Goal: Task Accomplishment & Management: Manage account settings

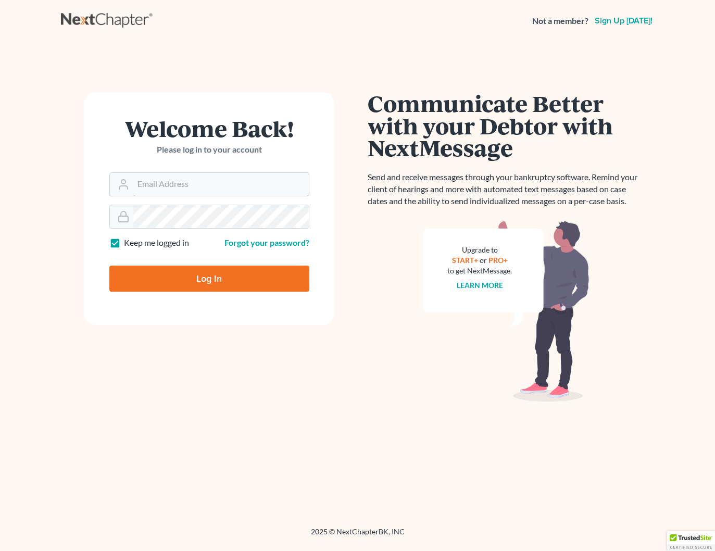
type input "[PERSON_NAME][EMAIL_ADDRESS][DOMAIN_NAME]"
click at [229, 268] on input "Log In" at bounding box center [209, 279] width 200 height 26
type input "Thinking..."
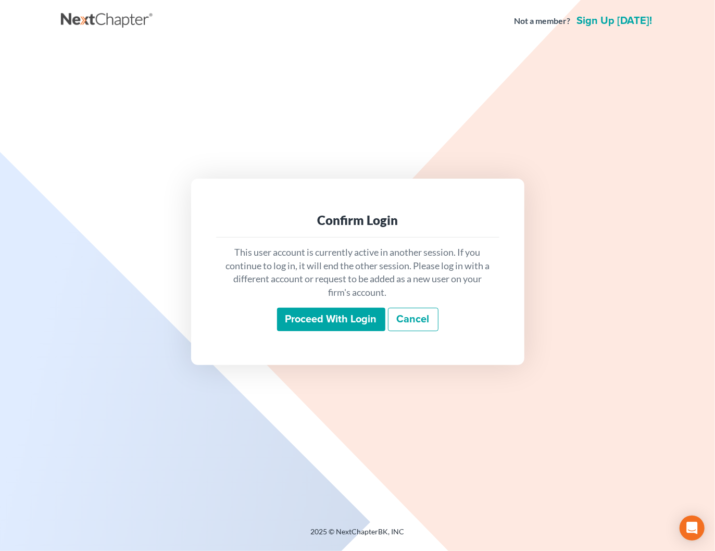
click at [372, 331] on div "Proceed with login Cancel" at bounding box center [357, 320] width 267 height 24
click at [371, 324] on input "Proceed with login" at bounding box center [331, 320] width 108 height 24
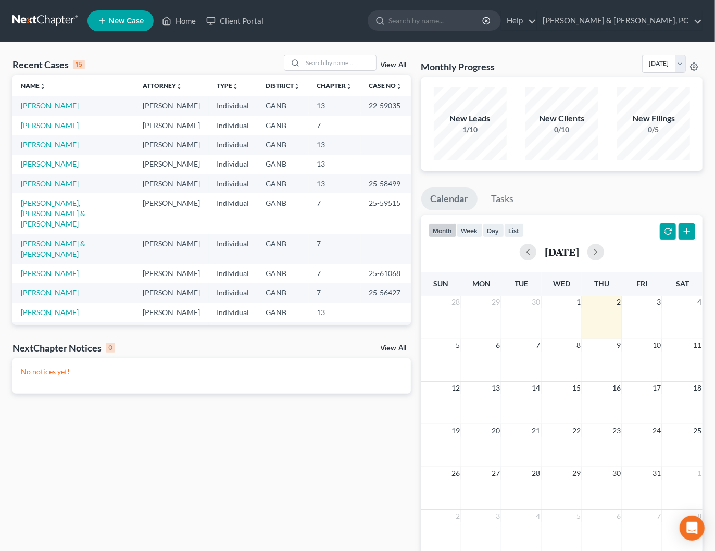
click at [47, 127] on link "Bryan, Nadine" at bounding box center [50, 125] width 58 height 9
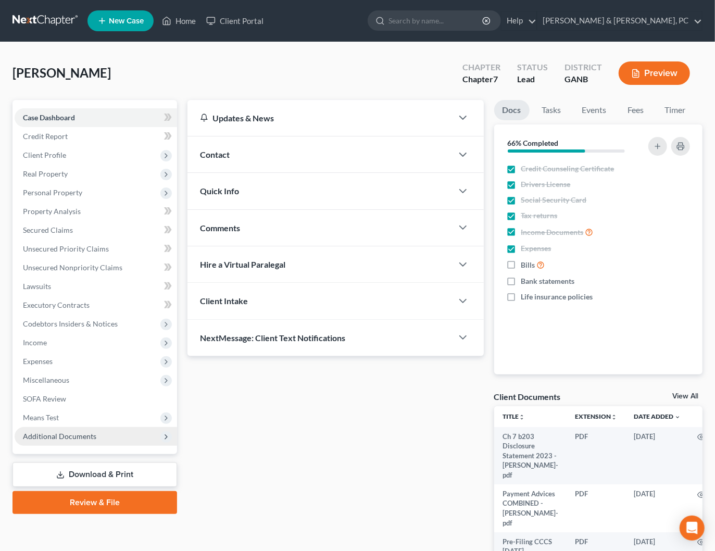
click at [119, 436] on span "Additional Documents" at bounding box center [96, 436] width 162 height 19
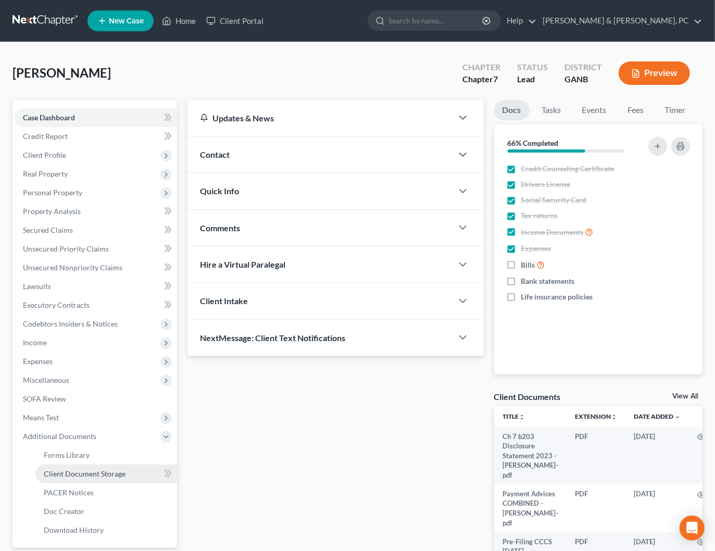
click at [106, 478] on link "Client Document Storage" at bounding box center [106, 474] width 142 height 19
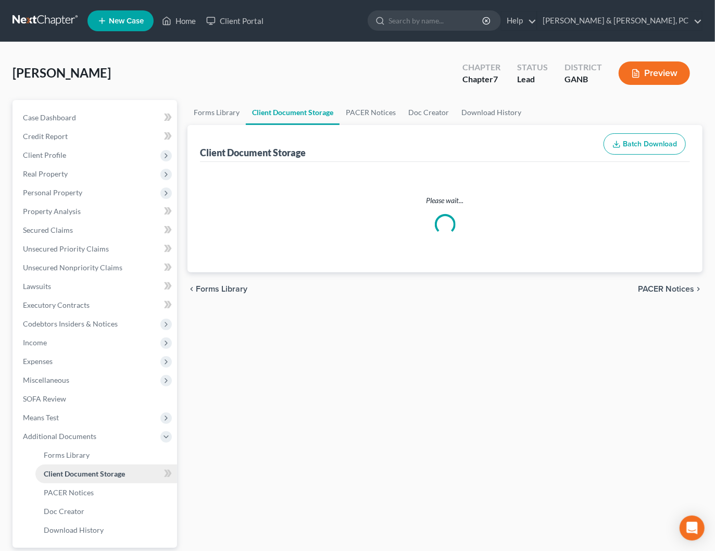
select select "5"
select select "35"
select select "12"
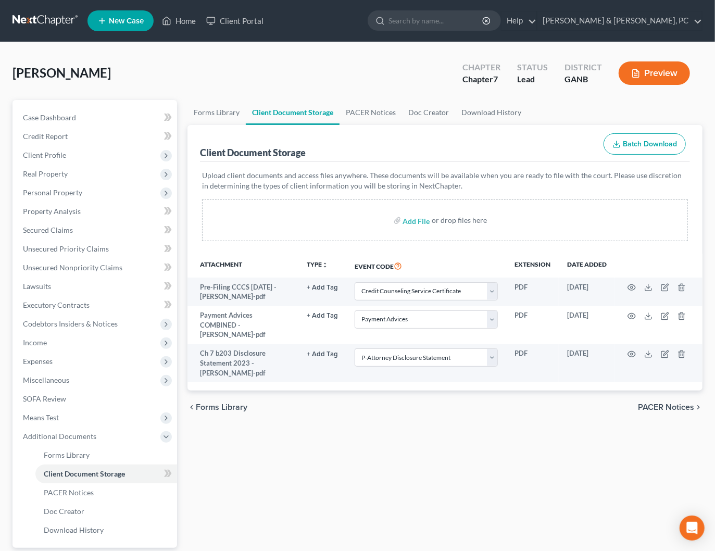
click at [48, 20] on link at bounding box center [45, 20] width 67 height 19
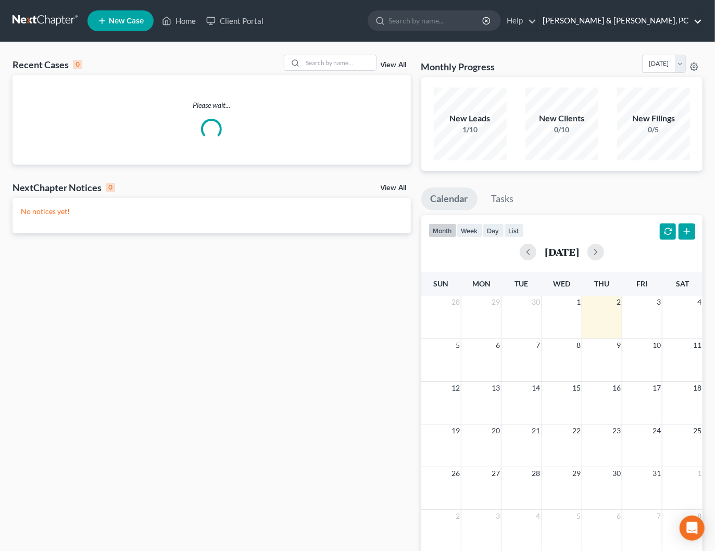
click at [695, 23] on link "Blevins & Hong, PC" at bounding box center [619, 20] width 165 height 19
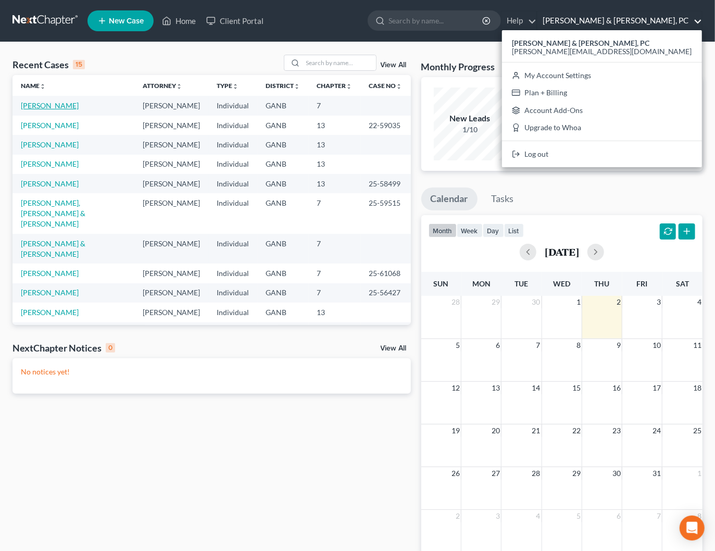
click at [30, 103] on link "Bryan, Nadine" at bounding box center [50, 105] width 58 height 9
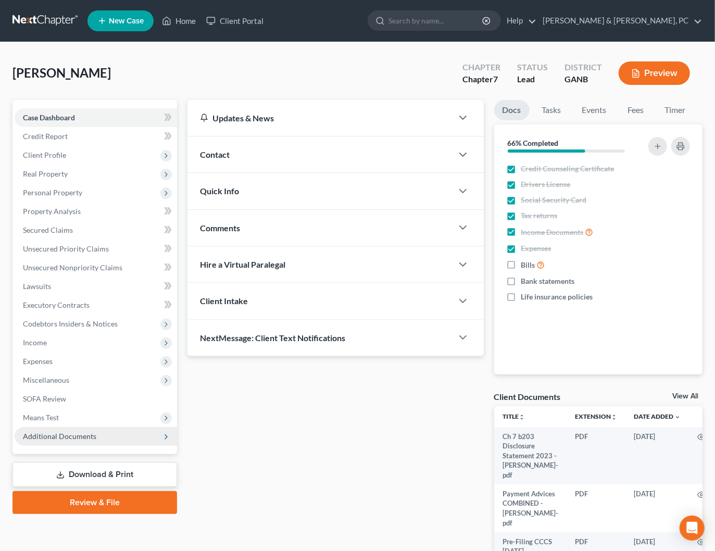
click at [68, 439] on span "Additional Documents" at bounding box center [59, 436] width 73 height 9
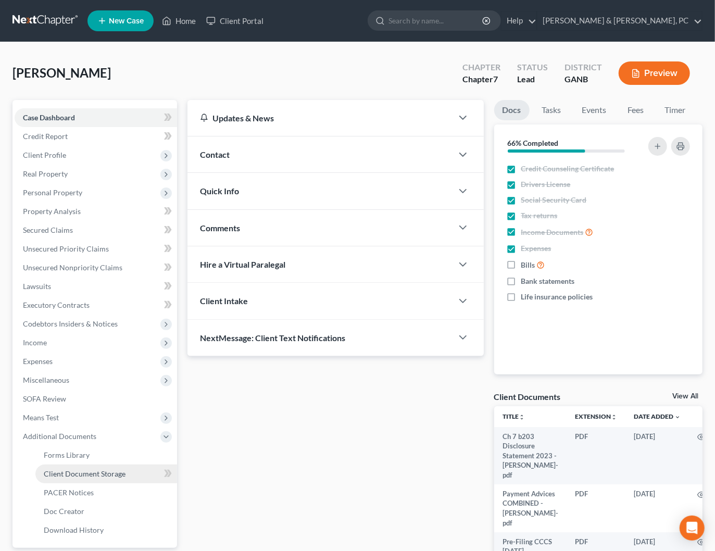
click at [127, 470] on link "Client Document Storage" at bounding box center [106, 474] width 142 height 19
select select "5"
select select "35"
select select "12"
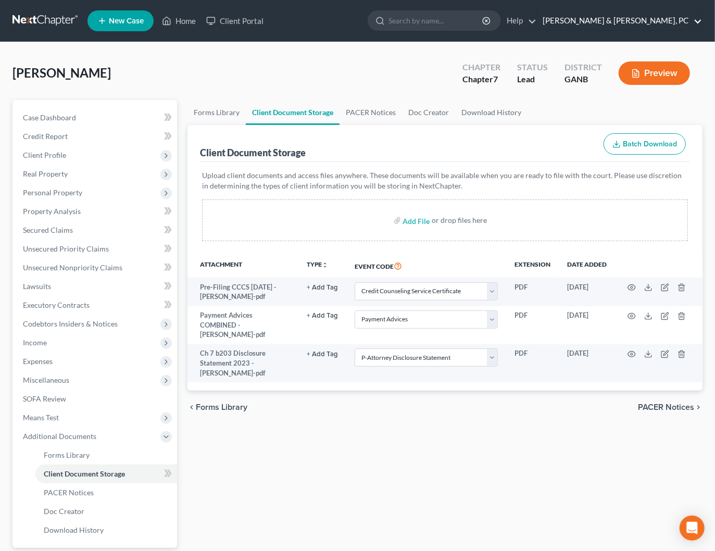
click at [670, 18] on link "Blevins & Hong, PC" at bounding box center [619, 20] width 165 height 19
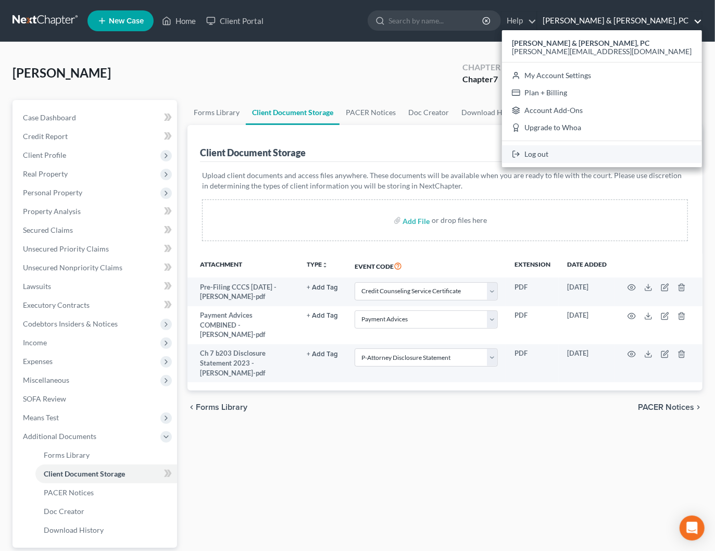
click at [647, 151] on link "Log out" at bounding box center [602, 154] width 200 height 18
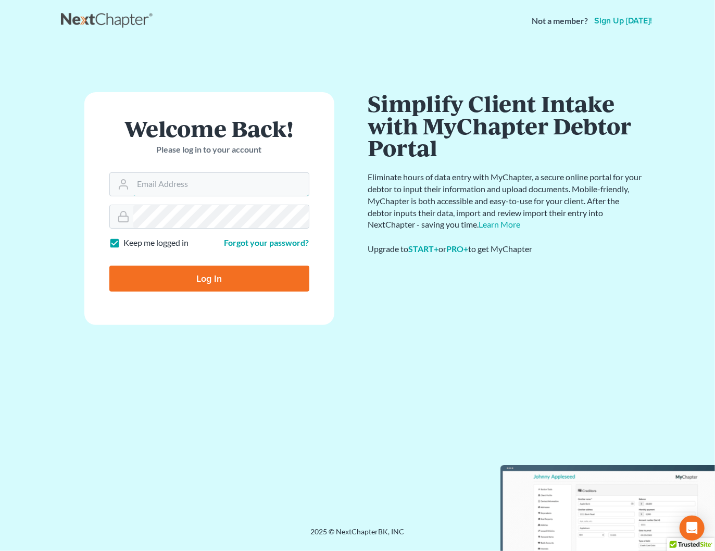
type input "[PERSON_NAME][EMAIL_ADDRESS][DOMAIN_NAME]"
click at [185, 279] on input "Log In" at bounding box center [209, 279] width 200 height 26
type input "Thinking..."
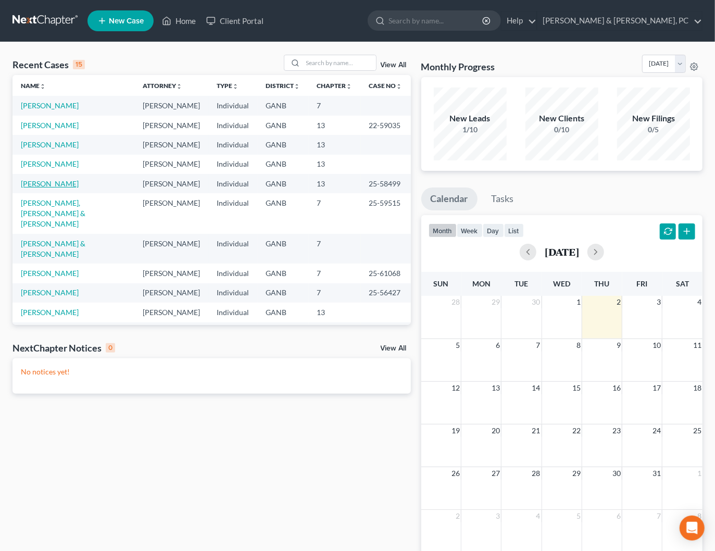
click at [51, 185] on link "[PERSON_NAME]" at bounding box center [50, 183] width 58 height 9
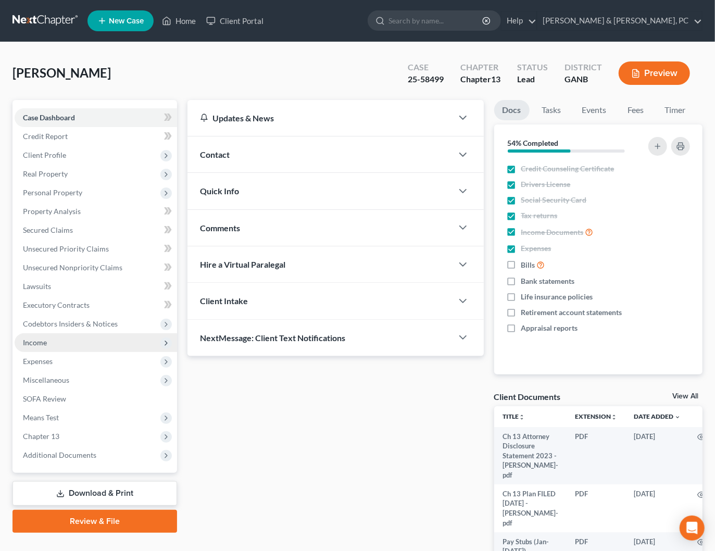
click at [39, 348] on span "Income" at bounding box center [96, 342] width 162 height 19
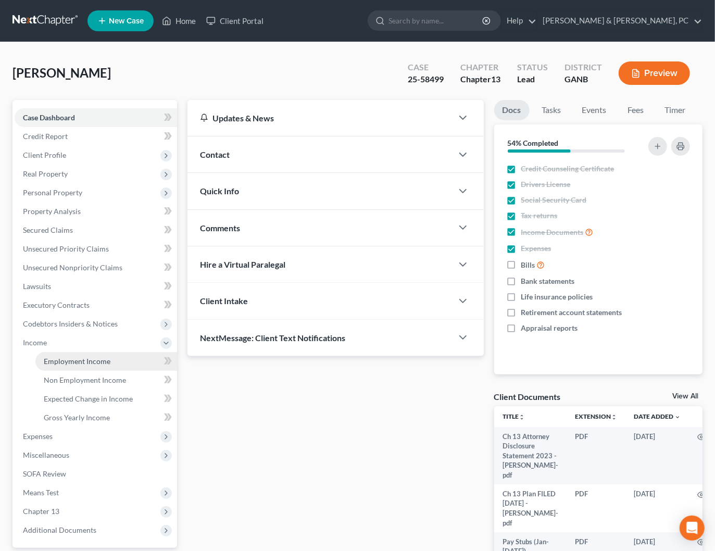
click at [55, 357] on span "Employment Income" at bounding box center [77, 361] width 67 height 9
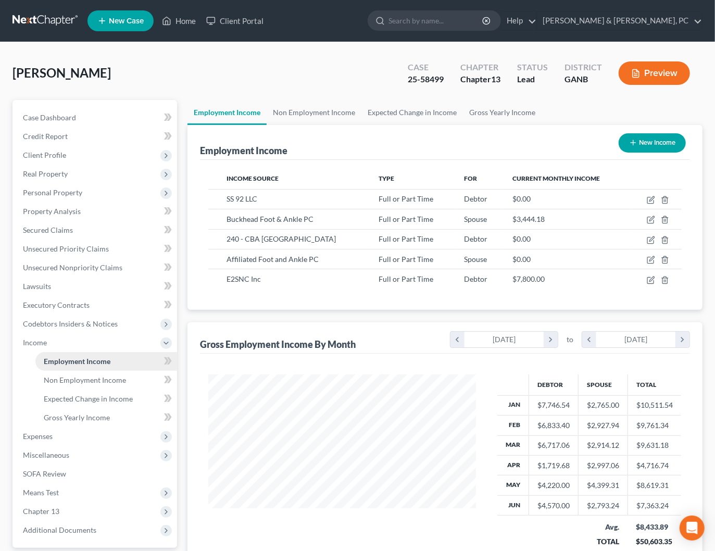
scroll to position [185, 288]
click at [650, 217] on icon "button" at bounding box center [651, 220] width 8 height 8
select select "0"
select select "10"
select select "2"
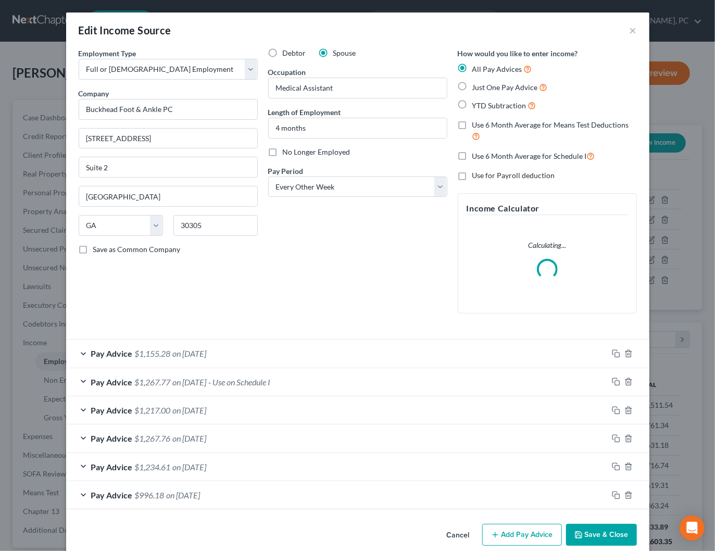
scroll to position [13, 0]
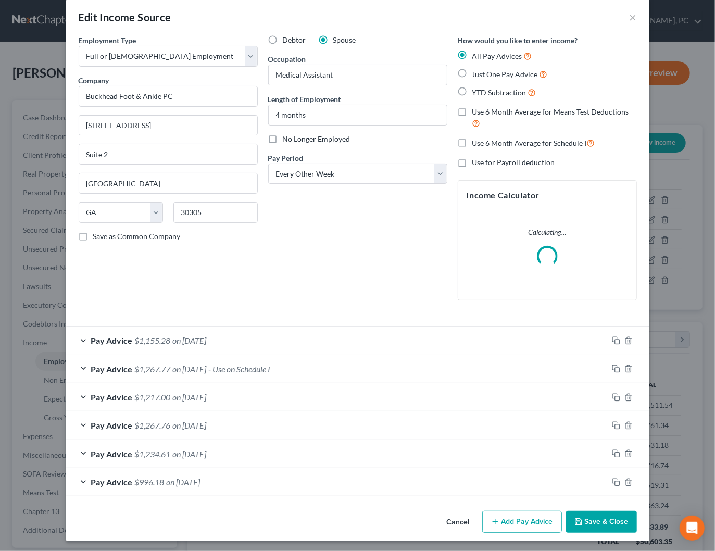
click at [523, 516] on button "Add Pay Advice" at bounding box center [522, 522] width 80 height 22
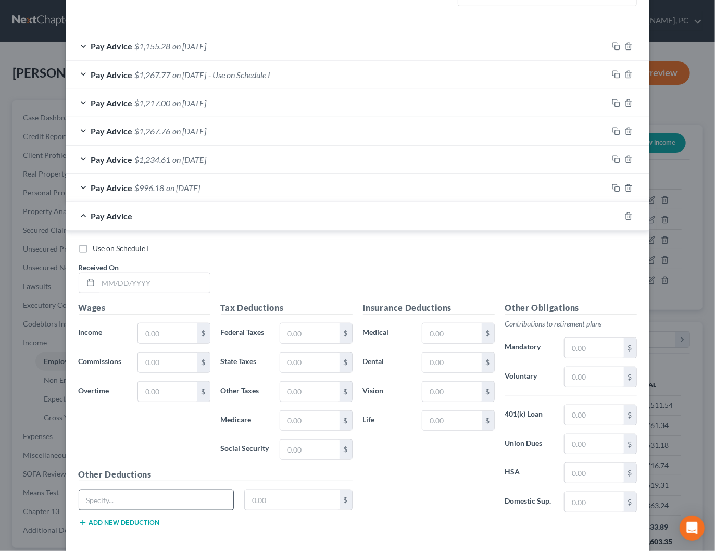
scroll to position [351, 0]
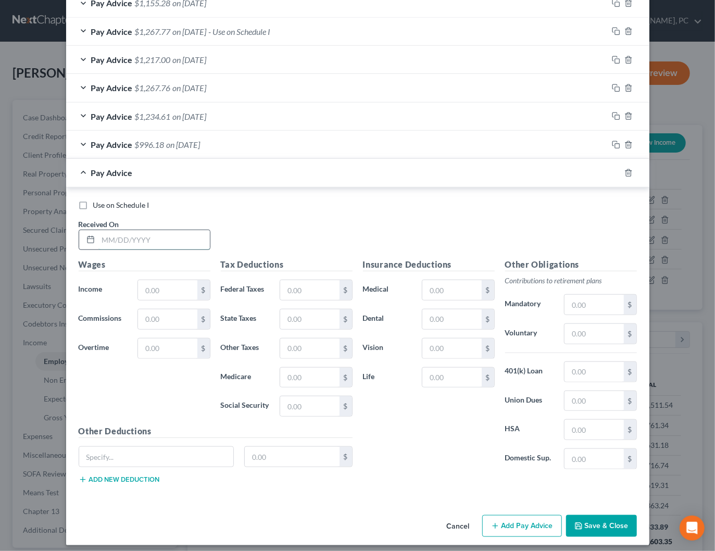
click at [168, 240] on input "text" at bounding box center [153, 240] width 111 height 20
type input "09/30/2025"
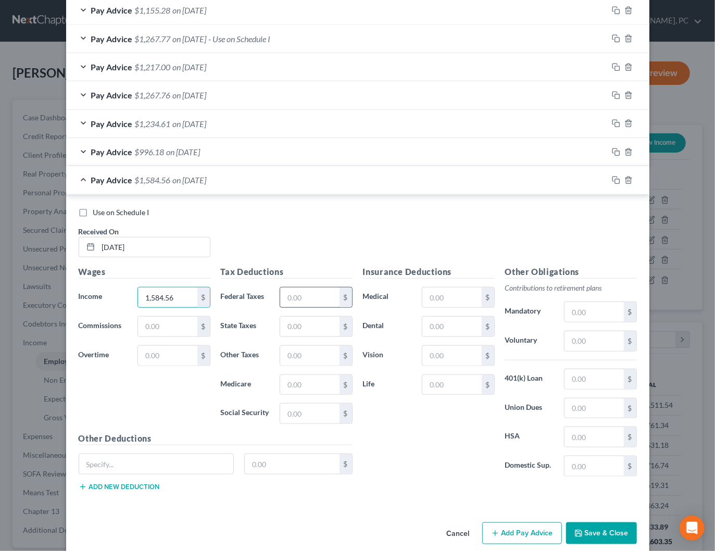
type input "1,584.56"
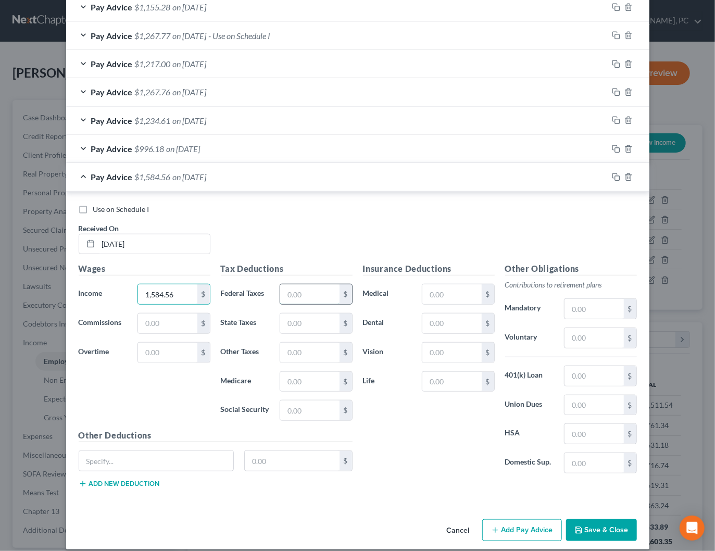
click at [323, 290] on input "text" at bounding box center [309, 294] width 59 height 20
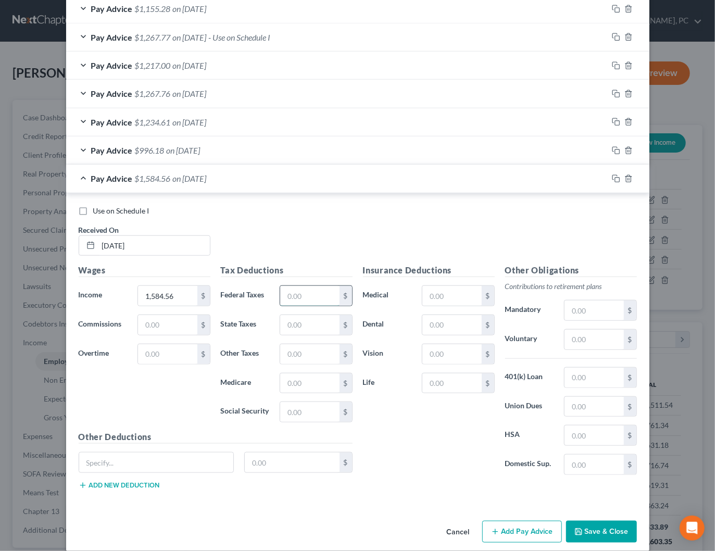
click at [306, 294] on input "text" at bounding box center [309, 296] width 59 height 20
type input "30.36"
type input "51.69"
type input "21.13"
type input "90.36"
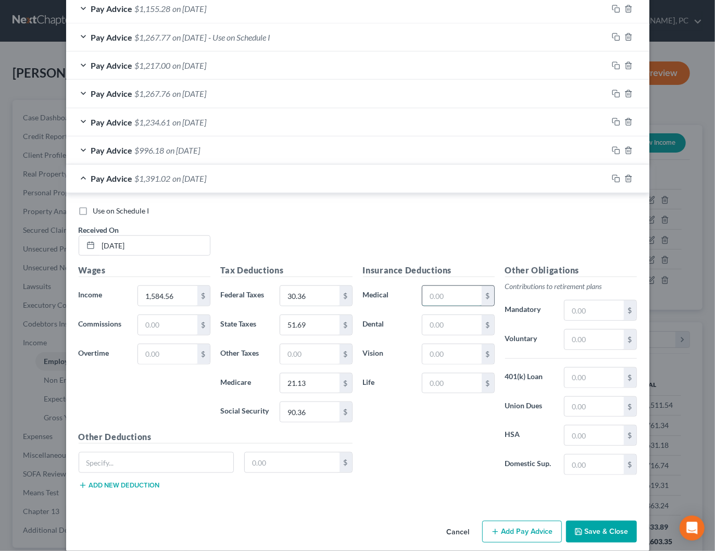
click at [447, 294] on input "text" at bounding box center [451, 296] width 59 height 20
type input "127.16"
click at [203, 454] on input "text" at bounding box center [156, 463] width 155 height 20
type input "Misc IT"
type input "50"
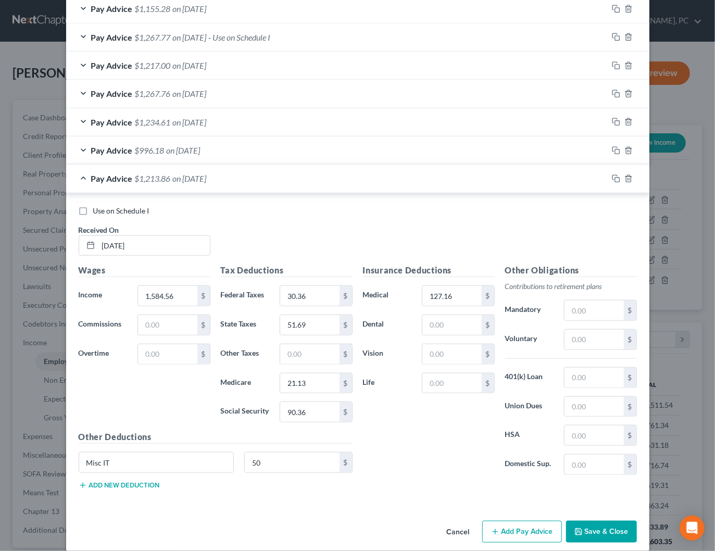
drag, startPoint x: 414, startPoint y: 468, endPoint x: 420, endPoint y: 464, distance: 7.9
click at [414, 468] on div "Insurance Deductions Medical 127.16 $ Dental $ Vision $ Life $" at bounding box center [429, 373] width 142 height 219
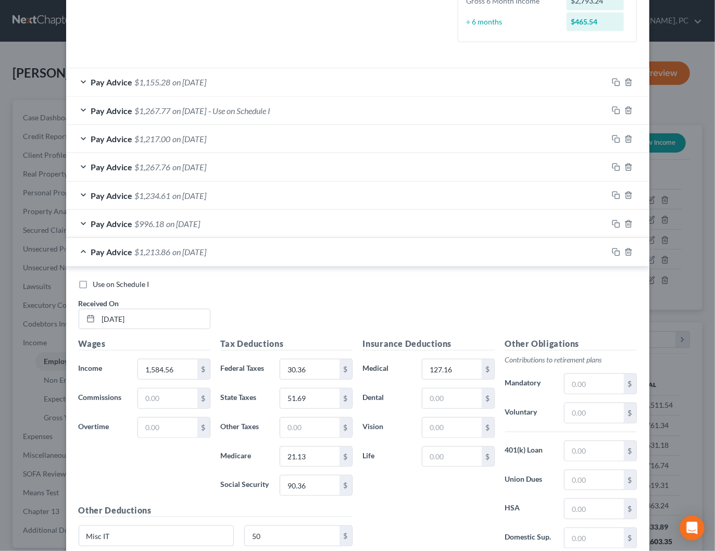
scroll to position [293, 0]
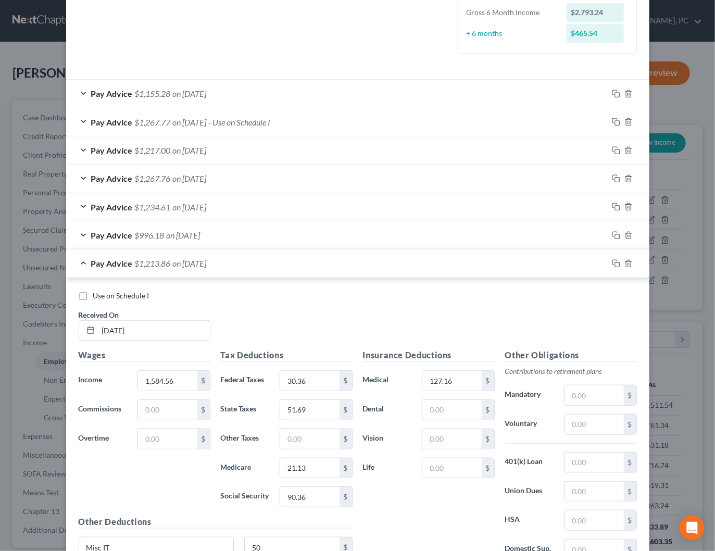
click at [244, 123] on span "- Use on Schedule I" at bounding box center [240, 122] width 62 height 10
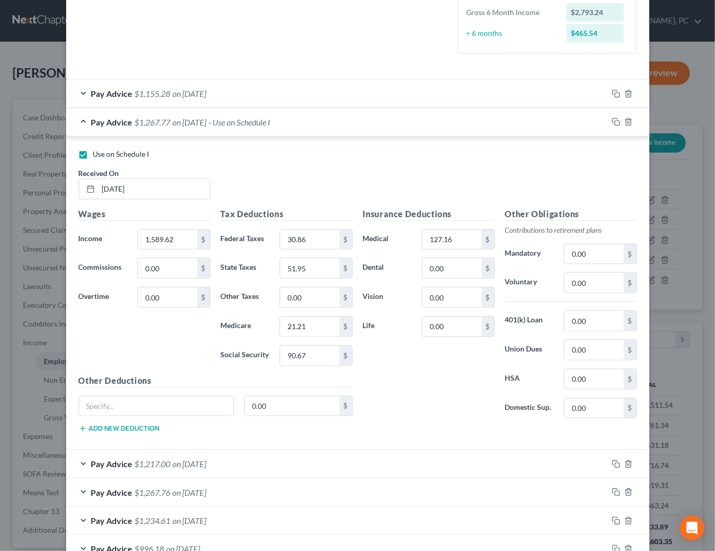
click at [244, 123] on span "- Use on Schedule I" at bounding box center [240, 122] width 62 height 10
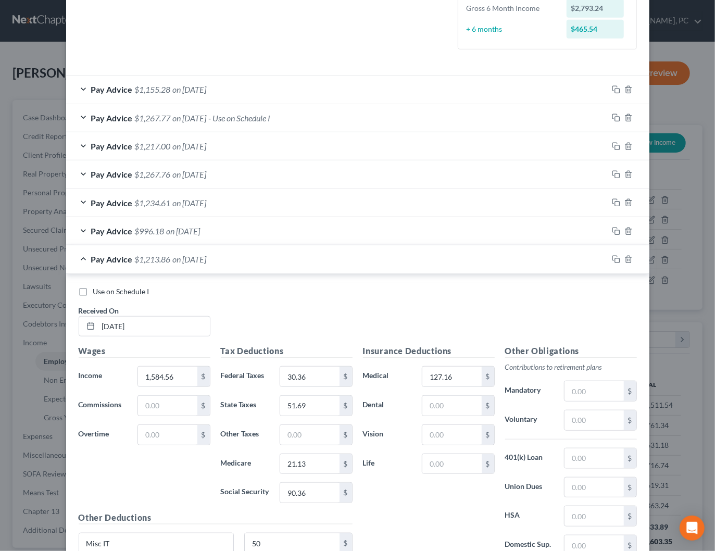
scroll to position [297, 0]
click at [271, 113] on span "- Use on Schedule I" at bounding box center [240, 118] width 62 height 10
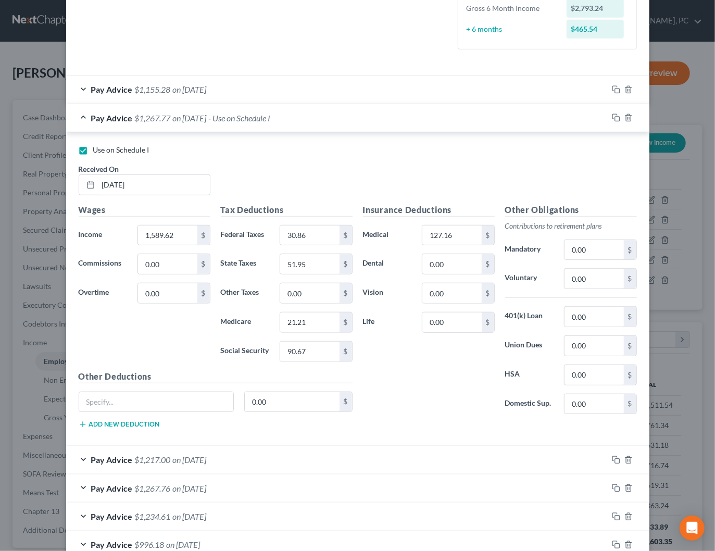
click at [271, 113] on span "- Use on Schedule I" at bounding box center [240, 118] width 62 height 10
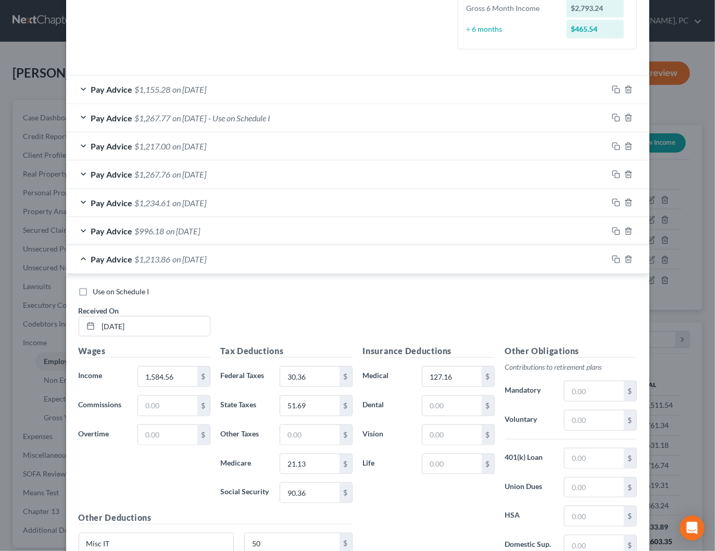
click at [127, 288] on span "Use on Schedule I" at bounding box center [121, 291] width 56 height 9
click at [104, 288] on input "Use on Schedule I" at bounding box center [100, 289] width 7 height 7
checkbox input "true"
click at [271, 259] on span "- Use on Schedule I" at bounding box center [240, 259] width 62 height 10
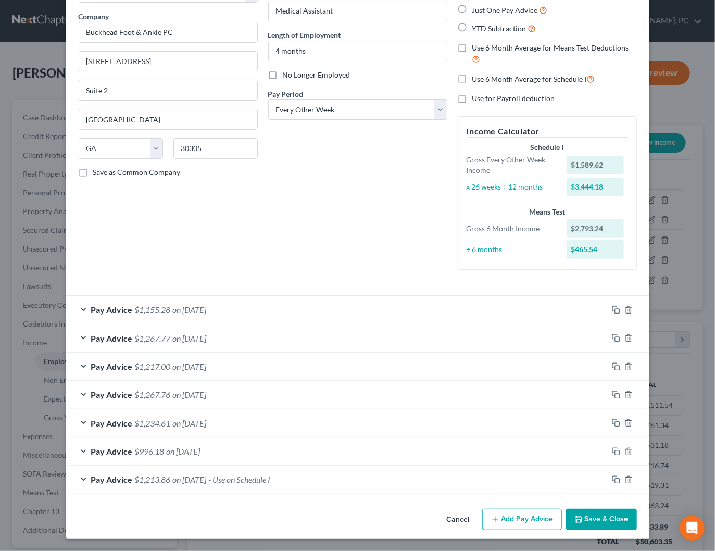
scroll to position [74, 0]
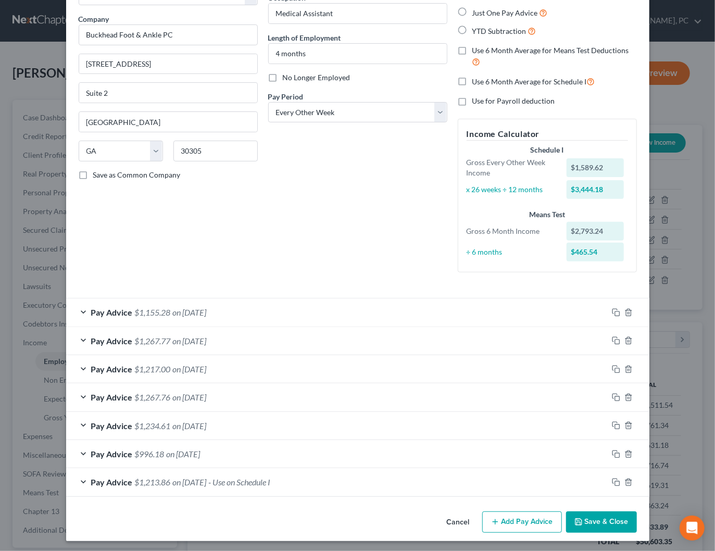
click at [588, 519] on button "Save & Close" at bounding box center [601, 522] width 71 height 22
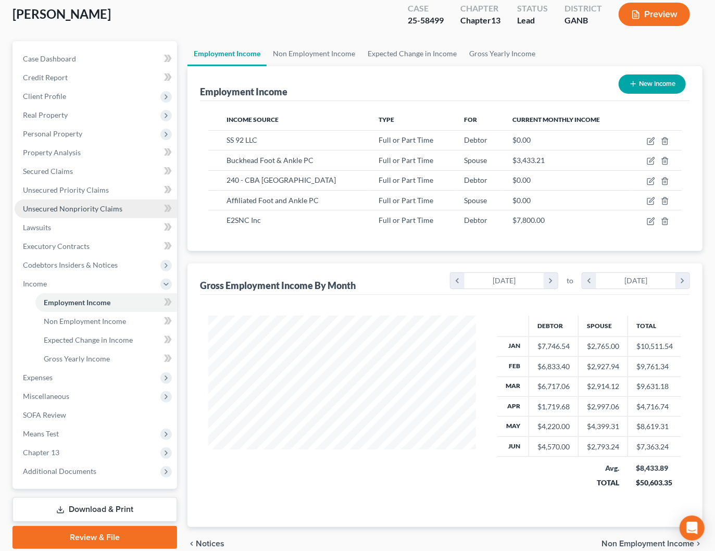
scroll to position [103, 0]
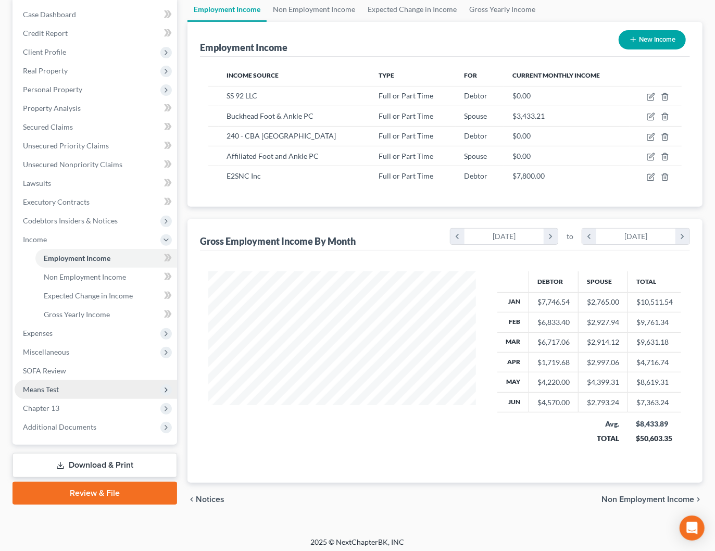
click at [45, 387] on span "Means Test" at bounding box center [41, 389] width 36 height 9
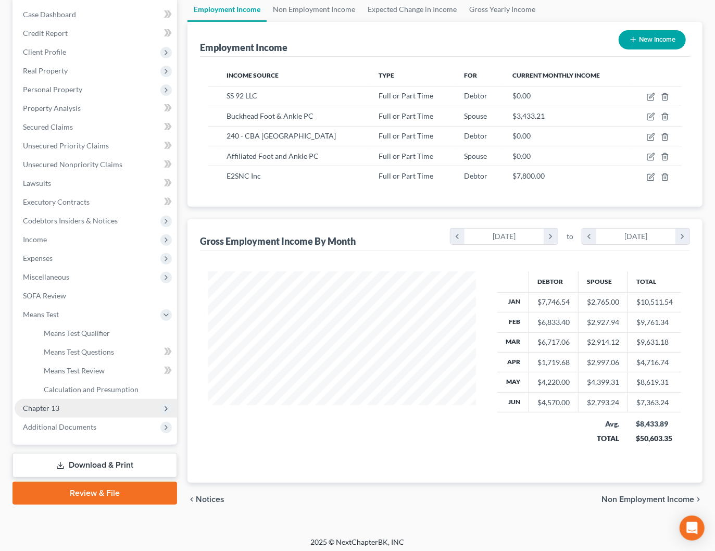
click at [95, 400] on span "Chapter 13" at bounding box center [96, 408] width 162 height 19
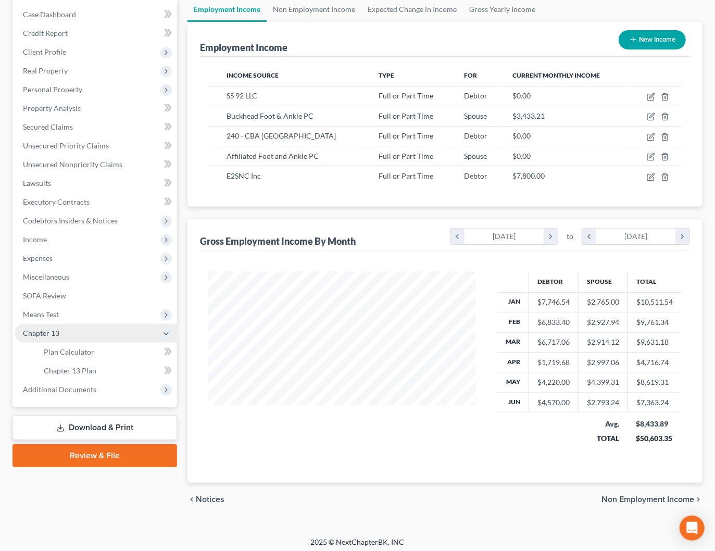
click at [101, 330] on span "Chapter 13" at bounding box center [96, 333] width 162 height 19
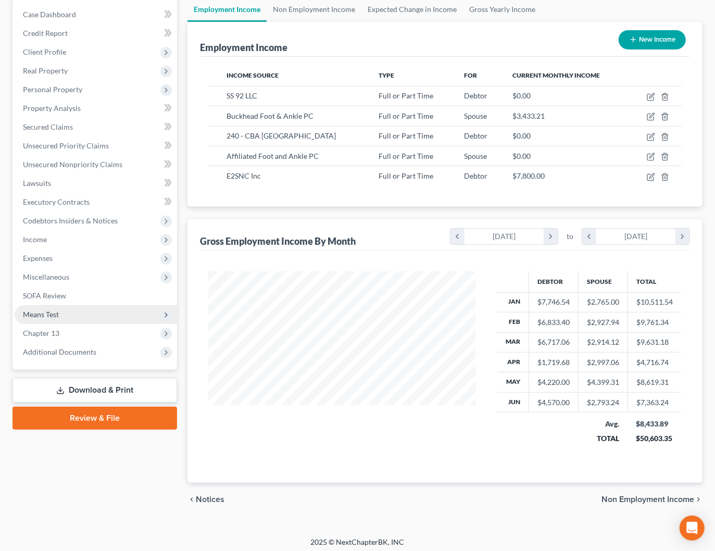
click at [62, 315] on span "Means Test" at bounding box center [96, 314] width 162 height 19
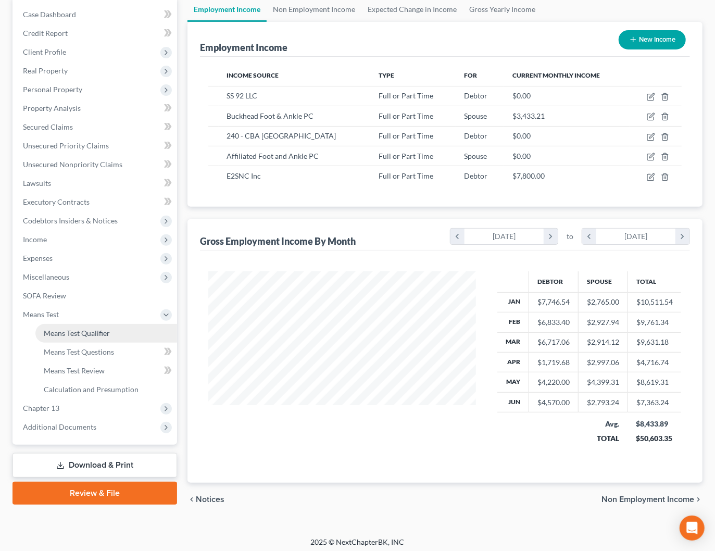
click at [94, 329] on span "Means Test Qualifier" at bounding box center [77, 333] width 66 height 9
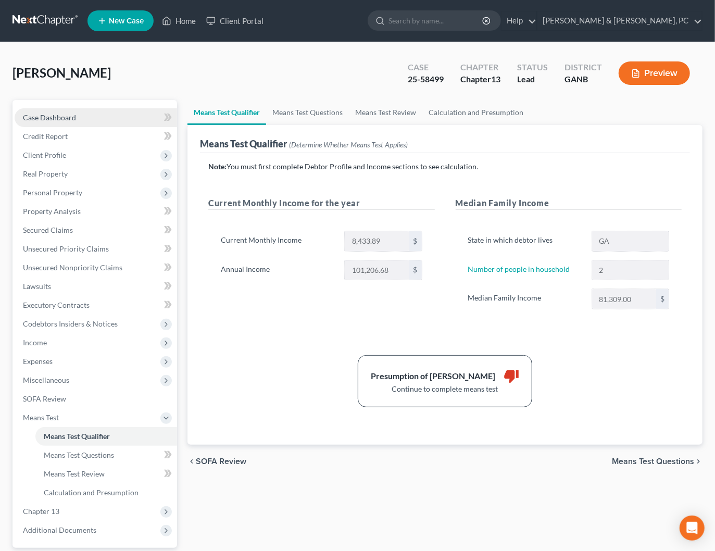
click at [49, 116] on span "Case Dashboard" at bounding box center [49, 117] width 53 height 9
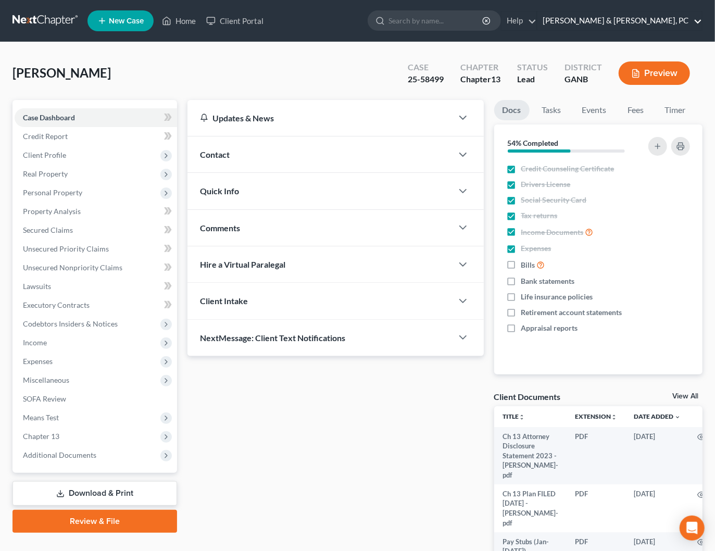
click at [689, 24] on link "Blevins & Hong, PC" at bounding box center [619, 20] width 165 height 19
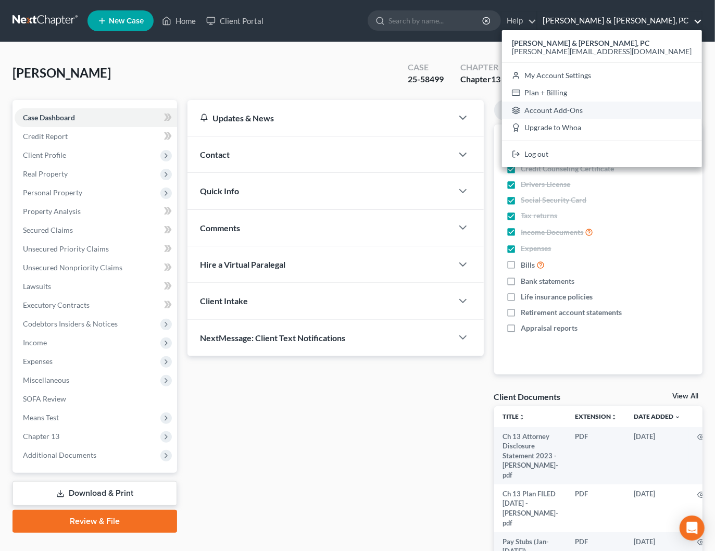
scroll to position [4, 0]
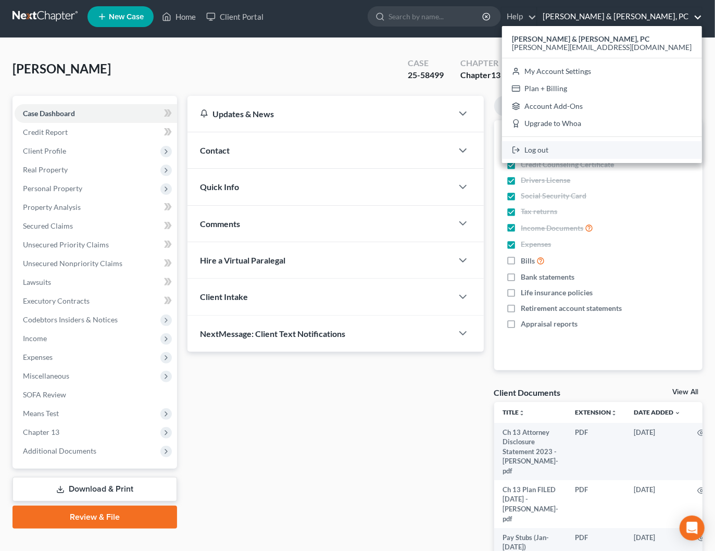
click at [627, 148] on link "Log out" at bounding box center [602, 150] width 200 height 18
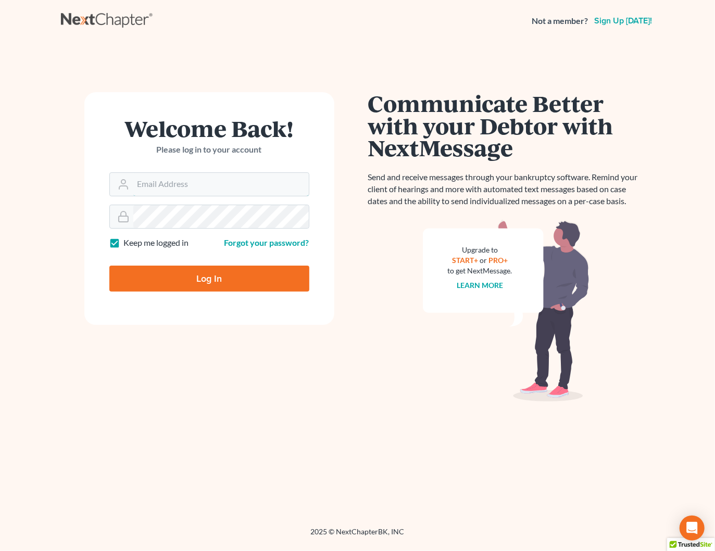
type input "[PERSON_NAME][EMAIL_ADDRESS][DOMAIN_NAME]"
click at [253, 274] on input "Log In" at bounding box center [209, 279] width 200 height 26
type input "Thinking..."
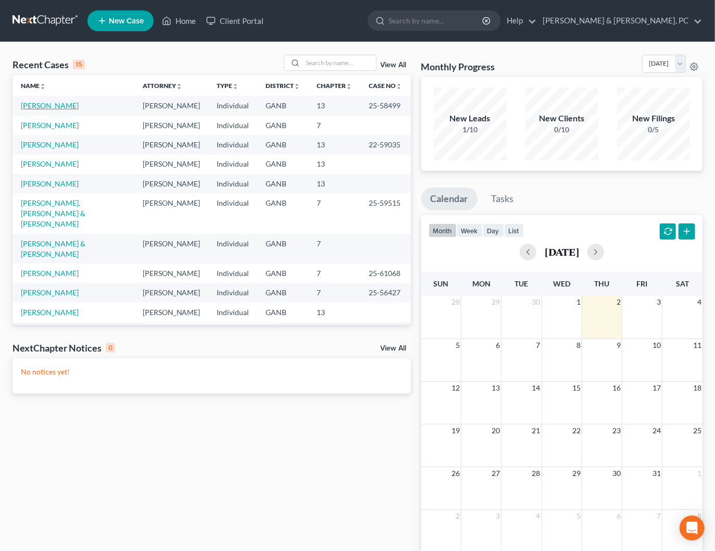
click at [55, 103] on link "Gooden, Harry" at bounding box center [50, 105] width 58 height 9
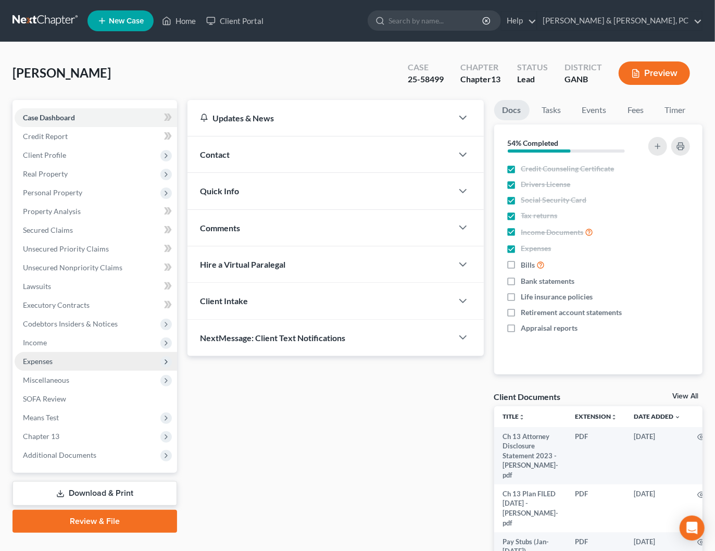
click at [44, 360] on span "Expenses" at bounding box center [38, 361] width 30 height 9
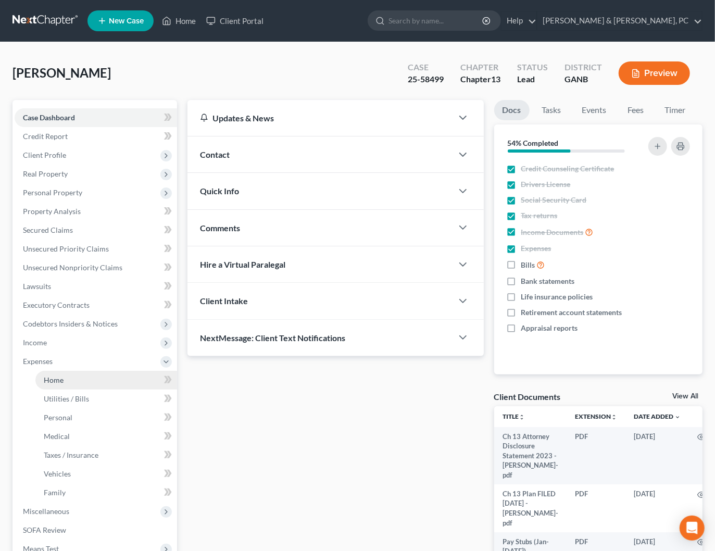
click at [72, 379] on link "Home" at bounding box center [106, 380] width 142 height 19
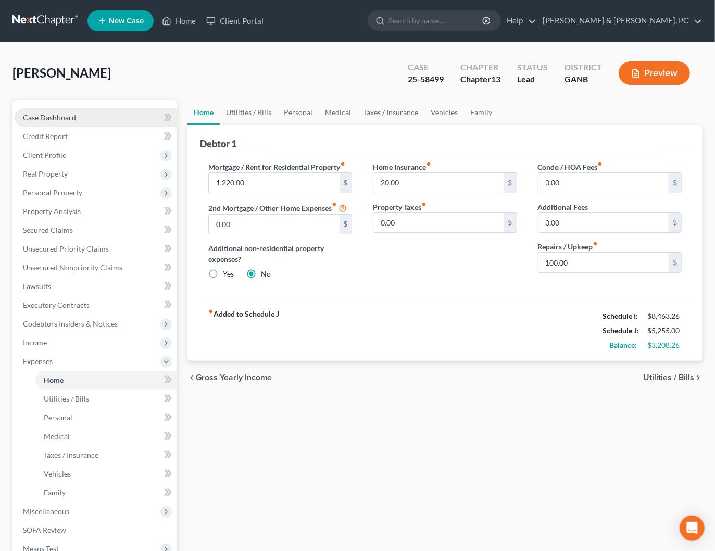
click at [57, 116] on span "Case Dashboard" at bounding box center [49, 117] width 53 height 9
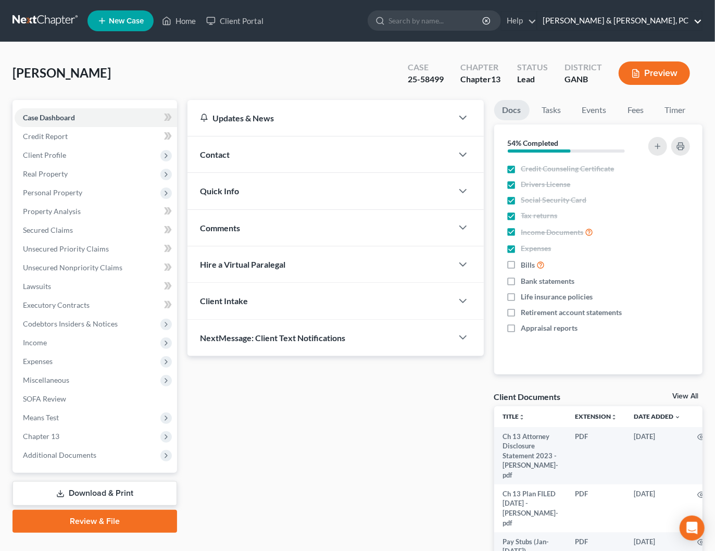
click at [662, 21] on link "[PERSON_NAME] & [PERSON_NAME], PC" at bounding box center [619, 20] width 165 height 19
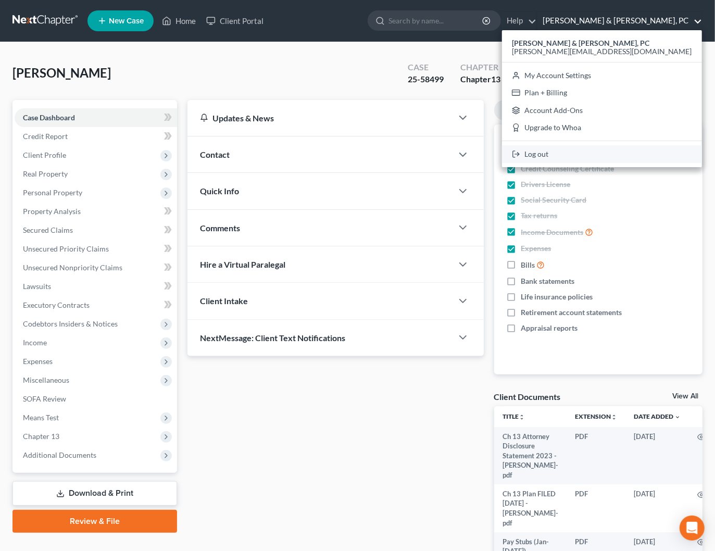
click at [633, 153] on link "Log out" at bounding box center [602, 154] width 200 height 18
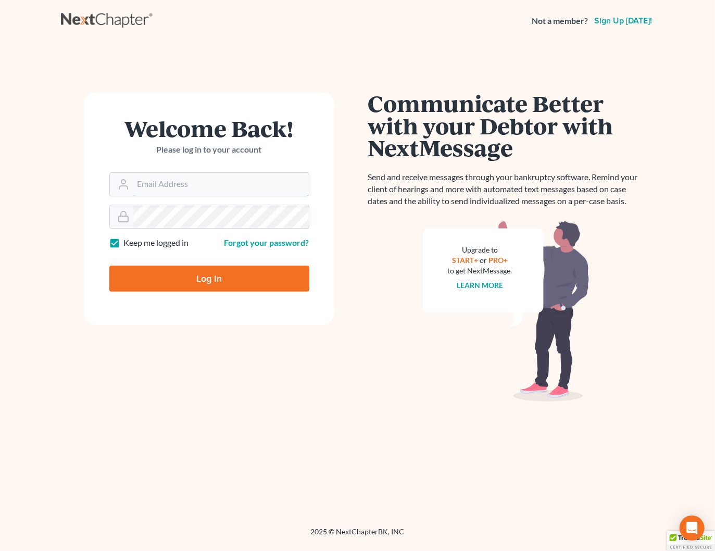
type input "[PERSON_NAME][EMAIL_ADDRESS][DOMAIN_NAME]"
click at [291, 273] on input "Log In" at bounding box center [209, 279] width 200 height 26
type input "Thinking..."
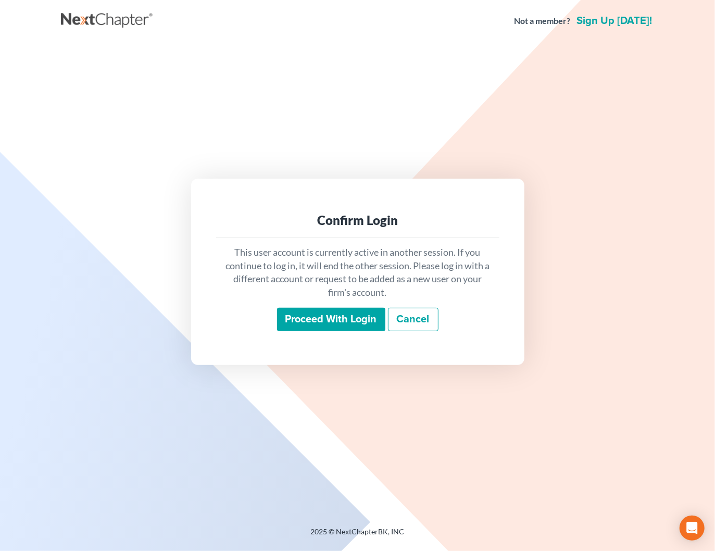
click at [372, 323] on input "Proceed with login" at bounding box center [331, 320] width 108 height 24
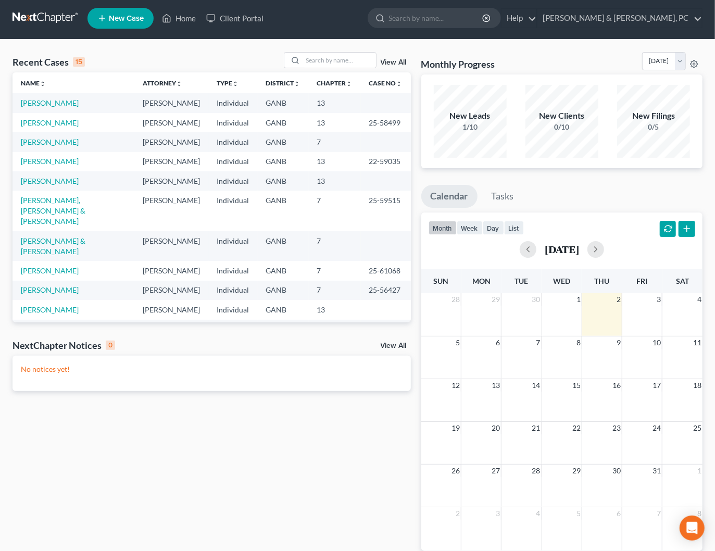
scroll to position [5, 0]
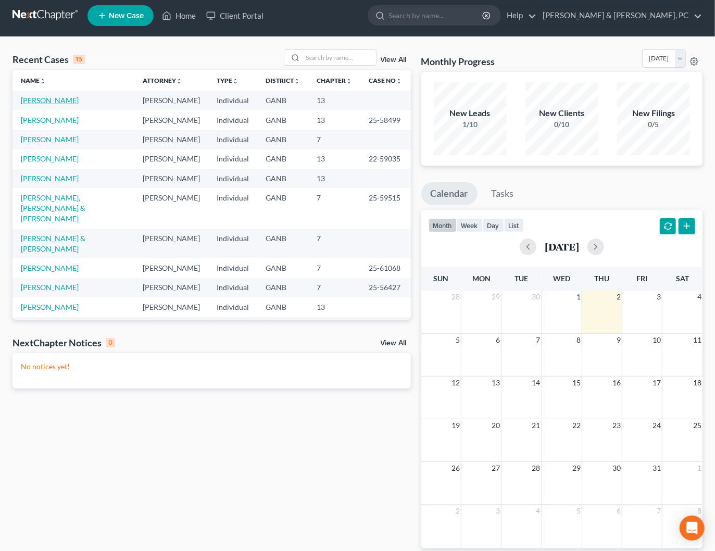
click at [55, 102] on link "Wilson, Willie" at bounding box center [50, 100] width 58 height 9
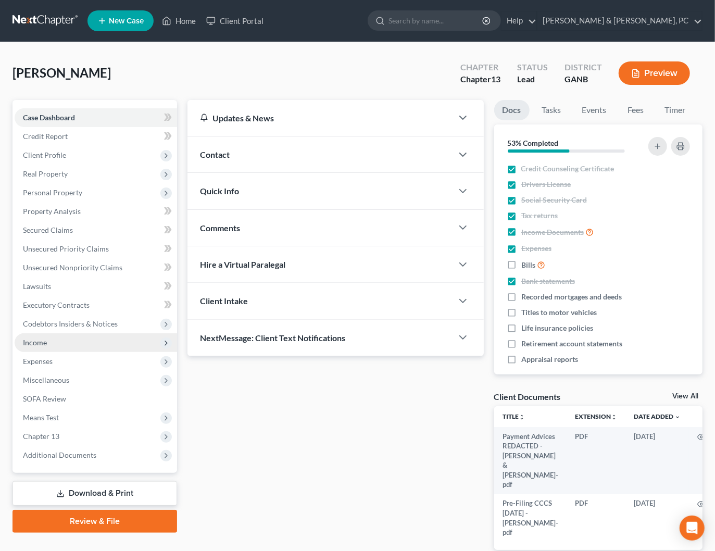
click at [45, 343] on span "Income" at bounding box center [35, 342] width 24 height 9
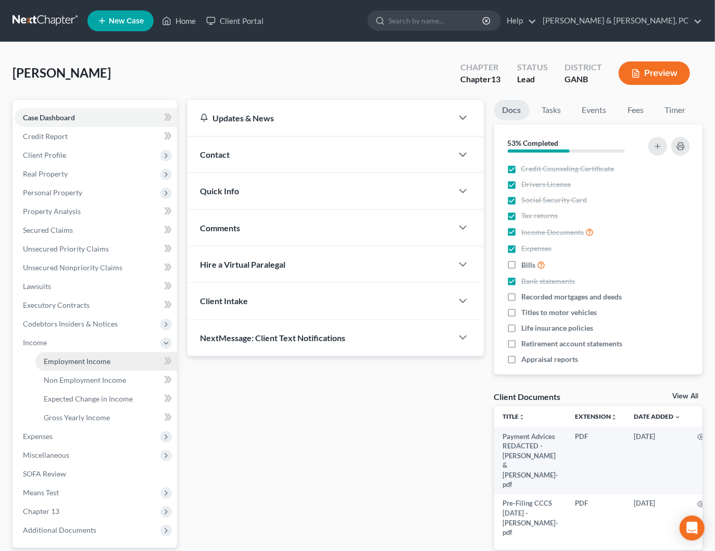
click at [83, 362] on span "Employment Income" at bounding box center [77, 361] width 67 height 9
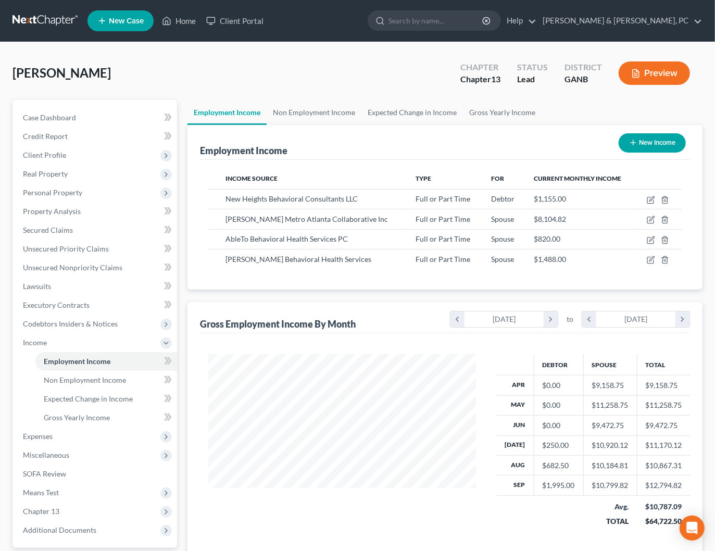
scroll to position [185, 288]
click at [658, 143] on button "New Income" at bounding box center [652, 142] width 67 height 19
select select "0"
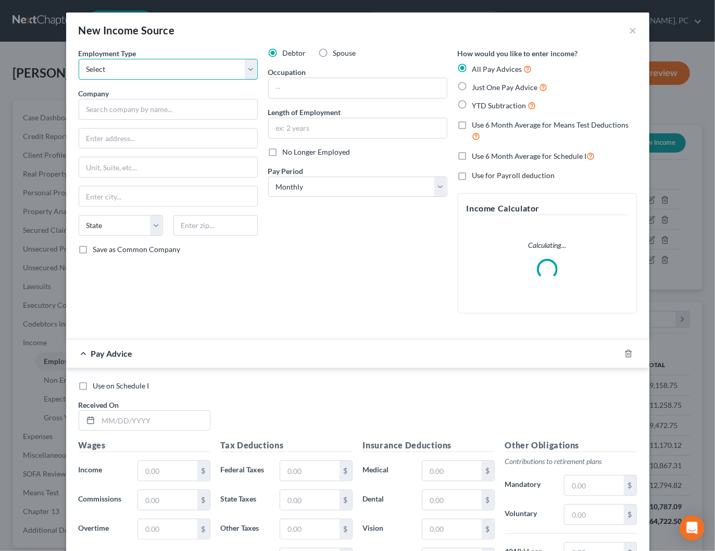
click at [206, 68] on select "Select Full or Part Time Employment Self Employment" at bounding box center [168, 69] width 179 height 21
select select "1"
click at [79, 59] on select "Select Full or Part Time Employment Self Employment" at bounding box center [168, 69] width 179 height 21
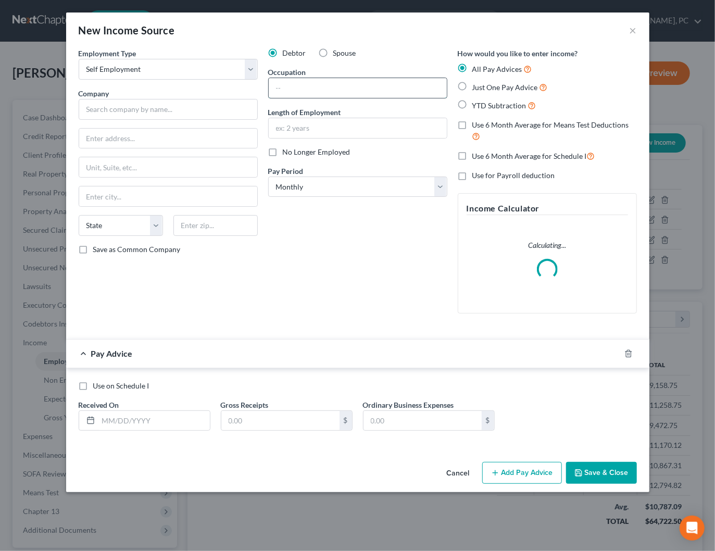
click at [334, 90] on input "text" at bounding box center [358, 88] width 178 height 20
type input "O"
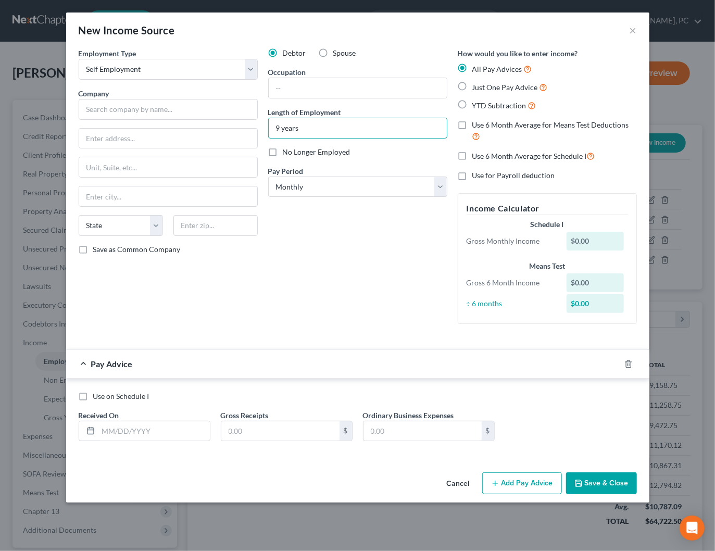
type input "9 years"
click at [151, 108] on input "text" at bounding box center [168, 109] width 179 height 21
paste input "Emmanuel Counseling Services"
type input "Emmanuel Counseling Services"
click at [214, 137] on input "text" at bounding box center [168, 139] width 178 height 20
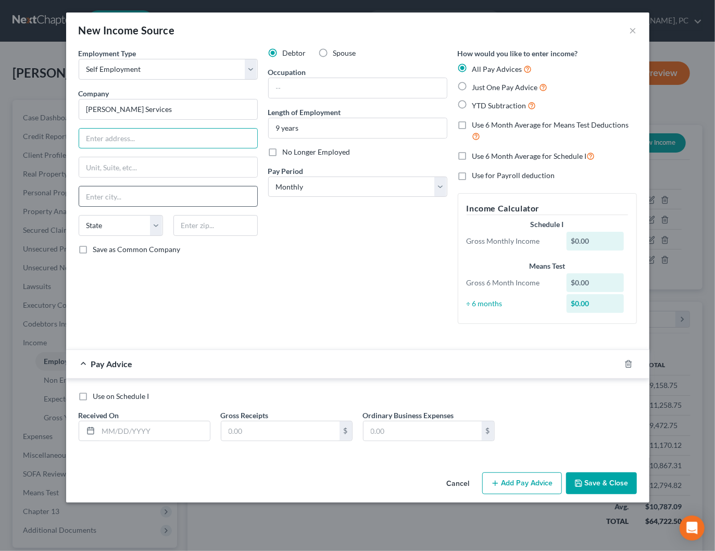
paste input "215 Ben Martin Trail"
type input "215 Ben Martin Trail"
click at [215, 227] on input "text" at bounding box center [215, 225] width 84 height 21
type input "30252"
type input "Mcdonough"
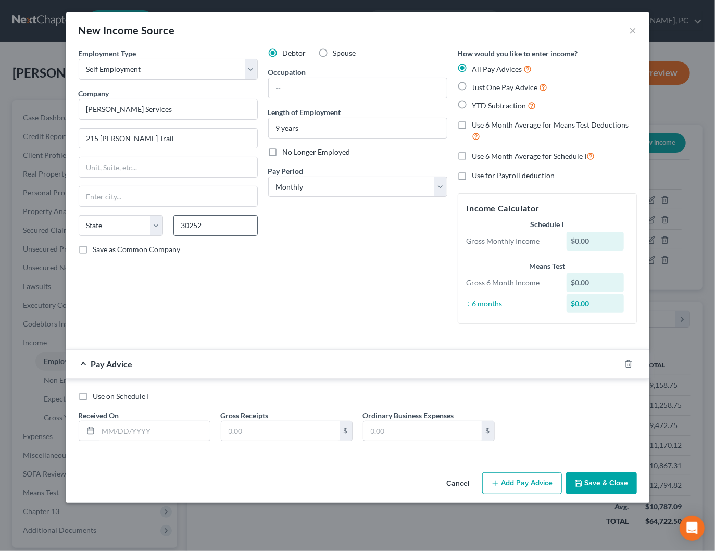
select select "10"
click at [325, 259] on div "Debtor Spouse Occupation Length of Employment 9 years No Longer Employed Pay Pe…" at bounding box center [358, 190] width 190 height 284
click at [177, 427] on input "text" at bounding box center [153, 431] width 111 height 20
type input "09/30/2025"
type input "143.25"
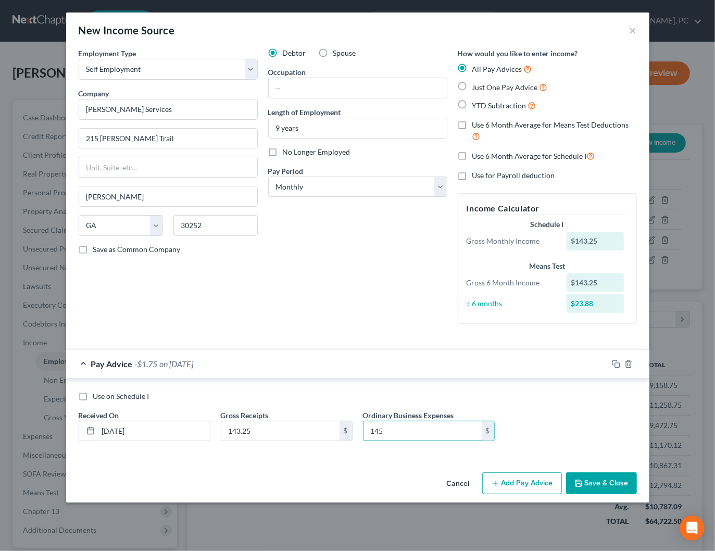
type input "145"
click at [506, 481] on button "Add Pay Advice" at bounding box center [522, 483] width 80 height 22
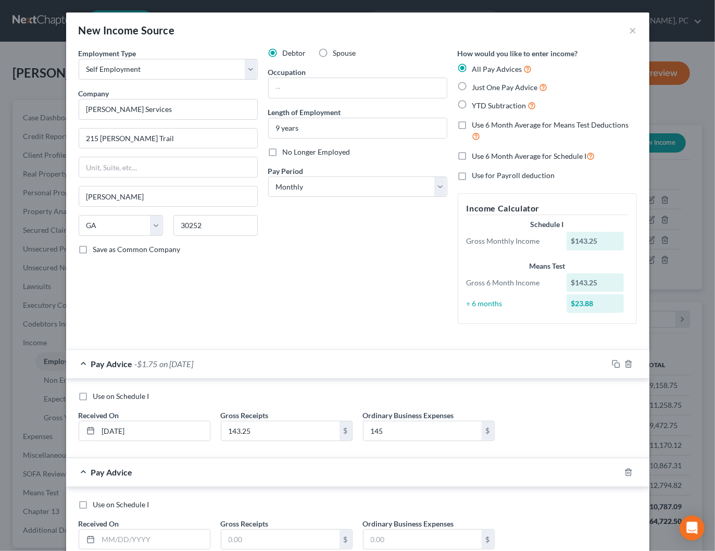
scroll to position [70, 0]
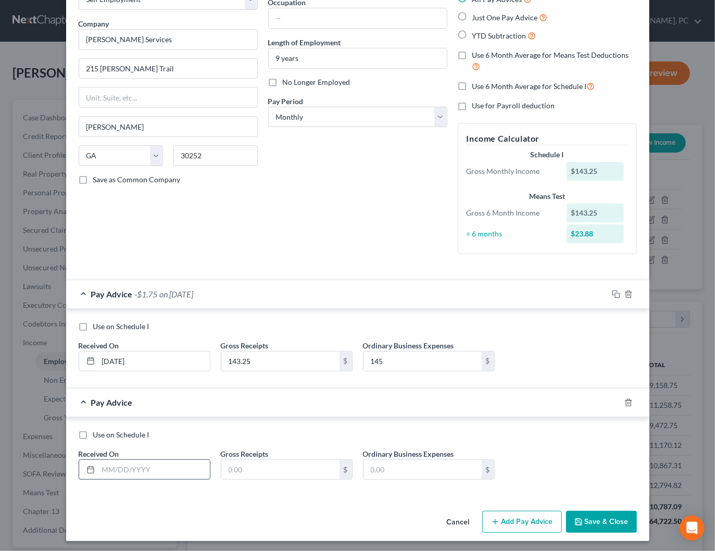
click at [184, 471] on input "text" at bounding box center [153, 470] width 111 height 20
type input "08/31/2025"
type input "386.20"
type input "384.25"
click at [572, 454] on div "Use on Schedule I Received On * 08/31/2025 Gross Receipts 386.20 $ Ordinary Bus…" at bounding box center [357, 459] width 569 height 59
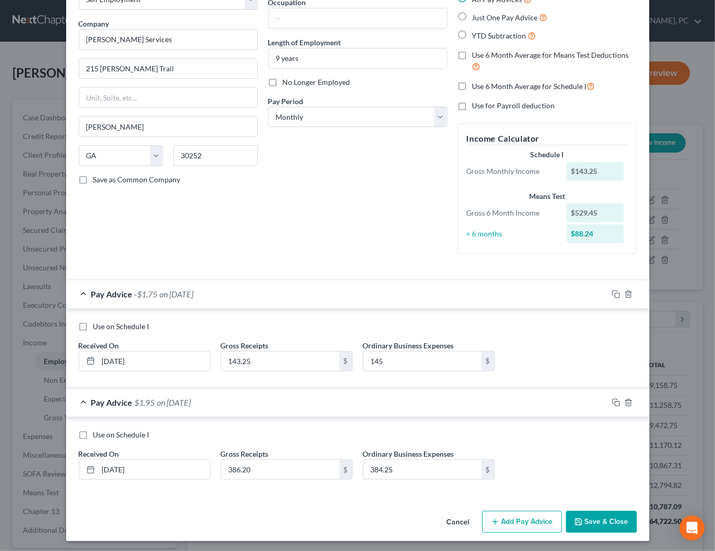
click at [523, 518] on button "Add Pay Advice" at bounding box center [522, 522] width 80 height 22
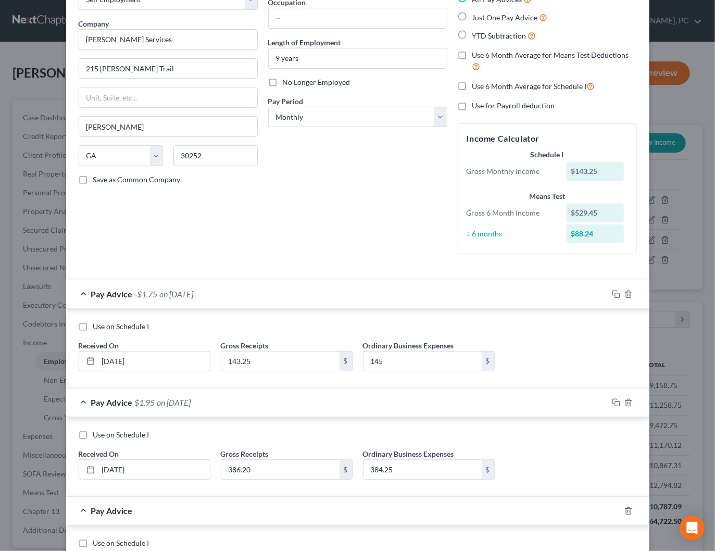
click at [428, 397] on div "Pay Advice $1.95 on 08/31/2025" at bounding box center [337, 403] width 542 height 28
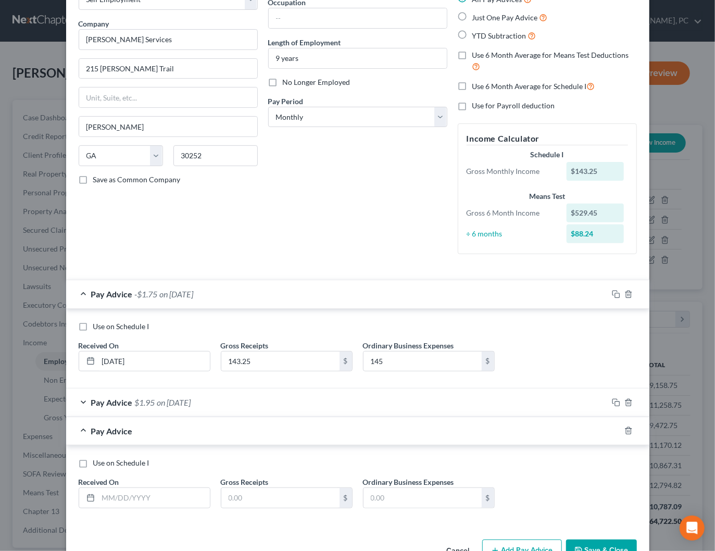
click at [367, 291] on div "Pay Advice -$1.75 on 09/30/2025" at bounding box center [337, 294] width 542 height 28
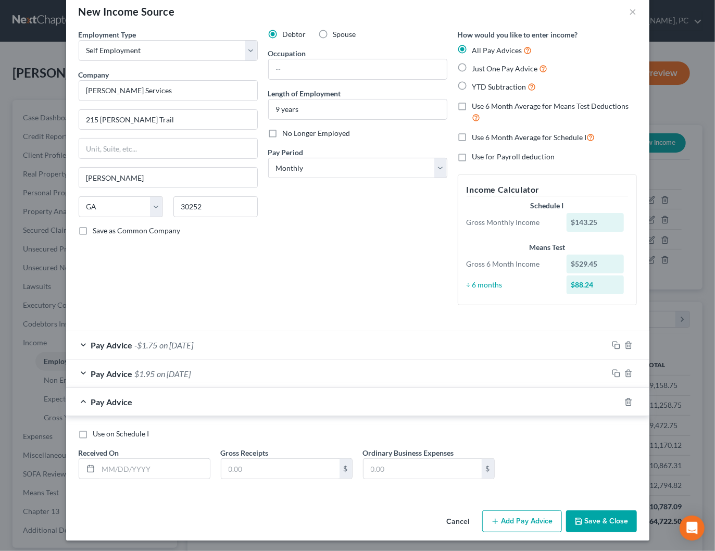
scroll to position [18, 0]
click at [177, 470] on input "text" at bounding box center [153, 469] width 111 height 20
type input "07/31/2025"
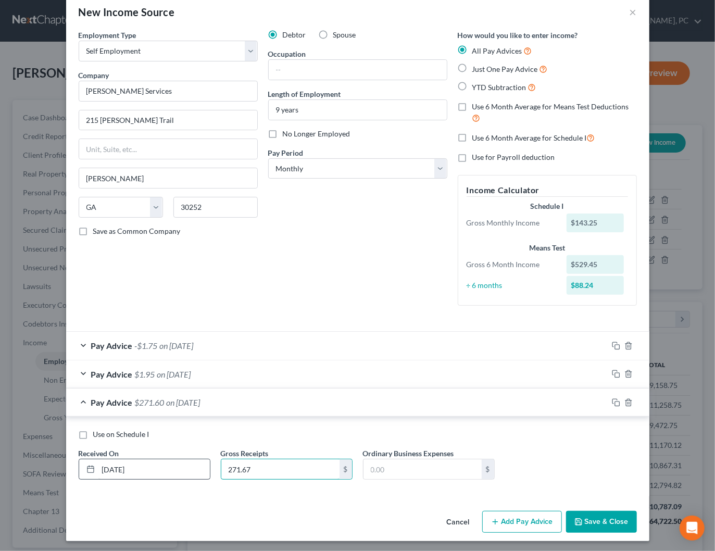
type input "271.67"
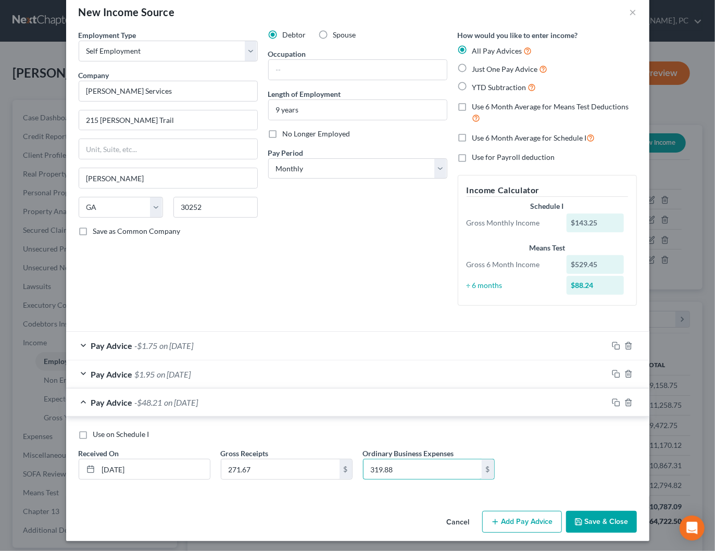
type input "319.88"
click at [534, 518] on button "Add Pay Advice" at bounding box center [522, 522] width 80 height 22
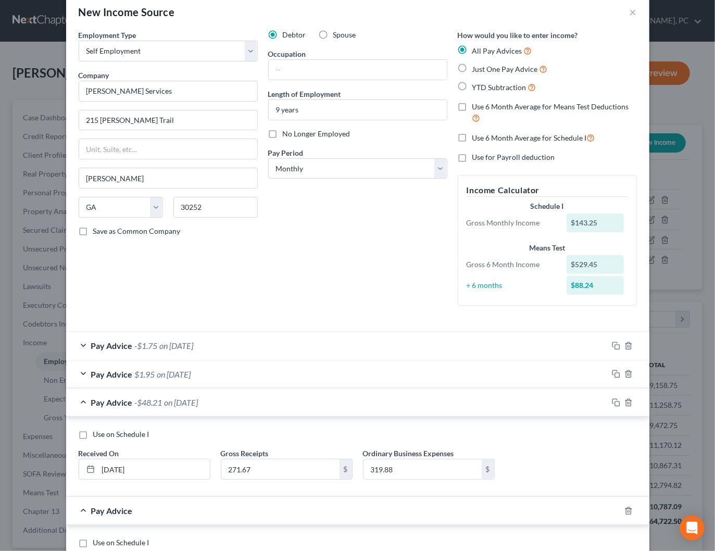
click at [376, 406] on div "Pay Advice -$48.21 on 07/31/2025" at bounding box center [337, 403] width 542 height 28
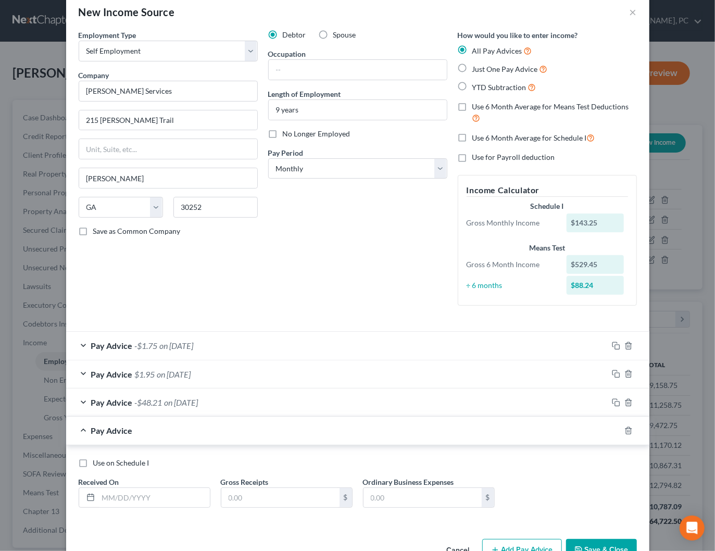
scroll to position [46, 0]
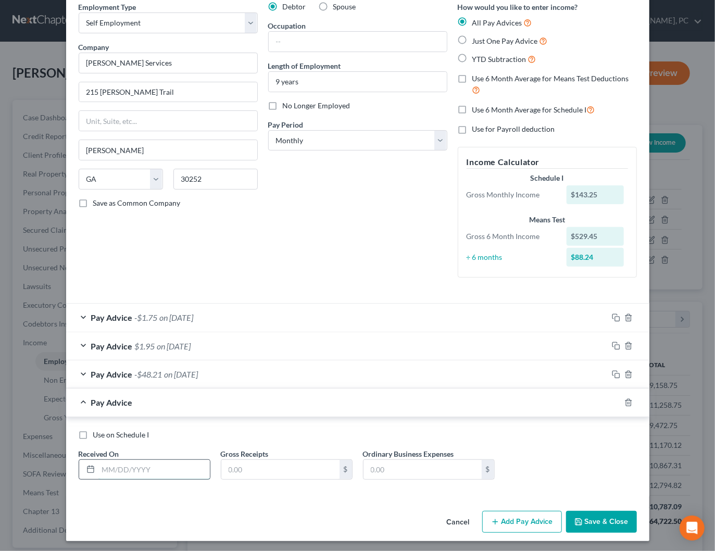
click at [172, 471] on input "text" at bounding box center [153, 470] width 111 height 20
type input "06/30/2025"
type input "438.35"
type input "385"
click at [528, 521] on button "Add Pay Advice" at bounding box center [522, 522] width 80 height 22
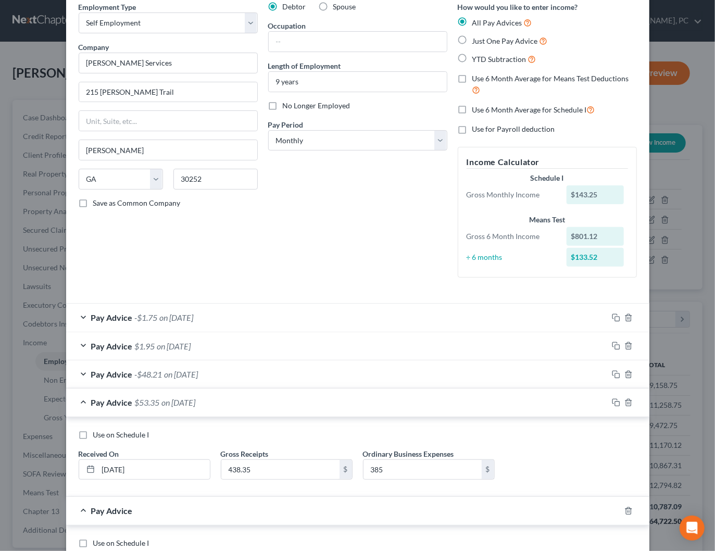
click at [383, 405] on div "Pay Advice $53.35 on 06/30/2025" at bounding box center [337, 403] width 542 height 28
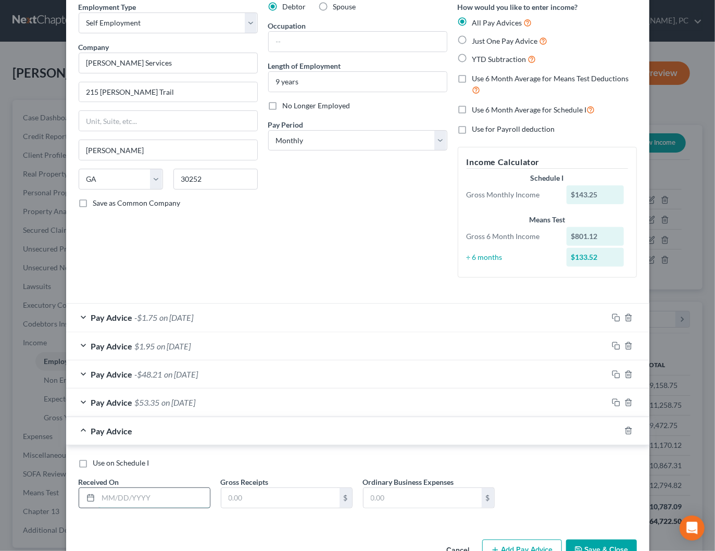
click at [162, 490] on input "text" at bounding box center [153, 498] width 111 height 20
click at [380, 448] on div "Use on Schedule I Received On * Gross Receipts $ Ordinary Business Expenses $" at bounding box center [357, 485] width 583 height 80
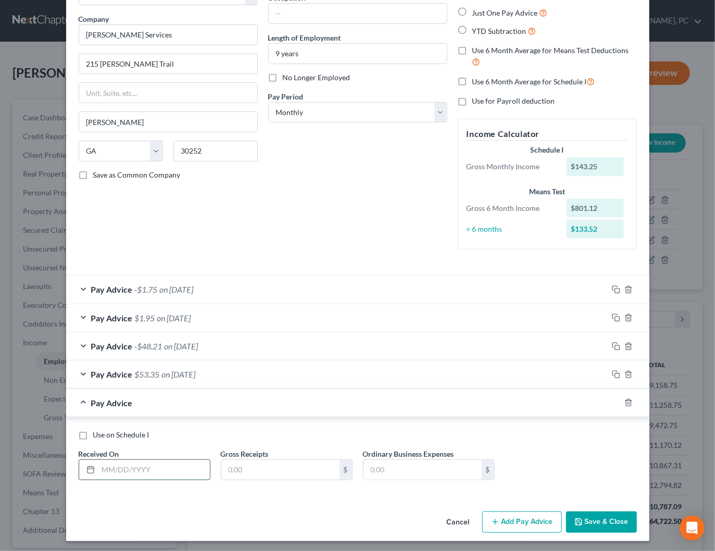
click at [151, 473] on input "text" at bounding box center [153, 470] width 111 height 20
type input "05/31/2025"
type input "71.47"
type input "75"
click at [526, 521] on button "Add Pay Advice" at bounding box center [522, 522] width 80 height 22
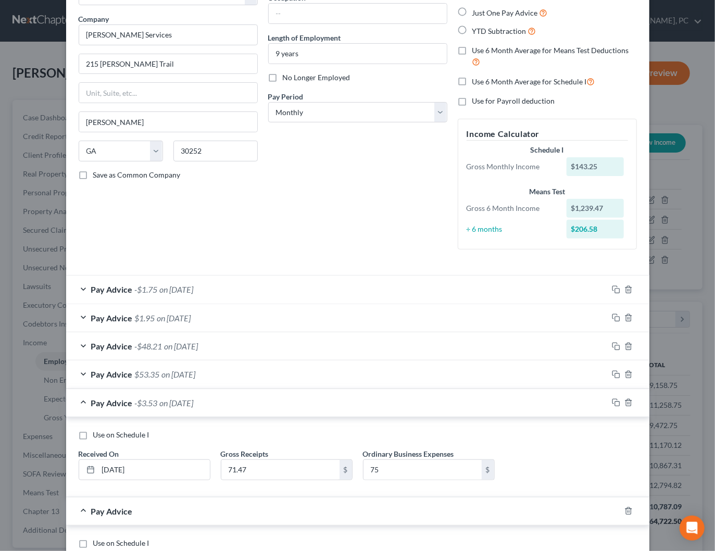
click at [354, 405] on div "Pay Advice -$3.53 on 05/31/2025" at bounding box center [337, 403] width 542 height 28
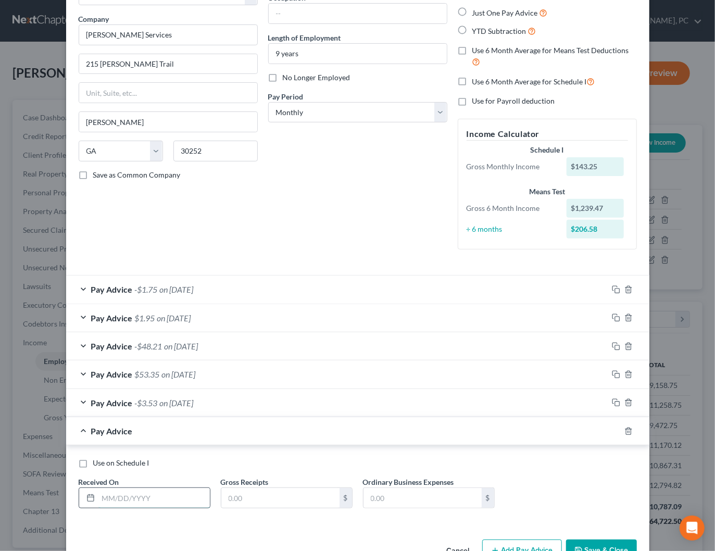
click at [157, 492] on input "text" at bounding box center [153, 498] width 111 height 20
type input "04/30/2025"
type input "967.08"
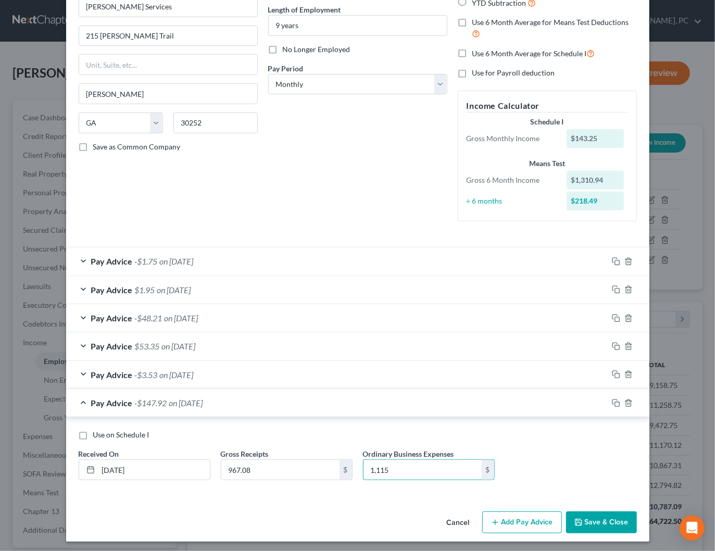
type input "1,115"
click at [527, 520] on button "Add Pay Advice" at bounding box center [522, 522] width 80 height 22
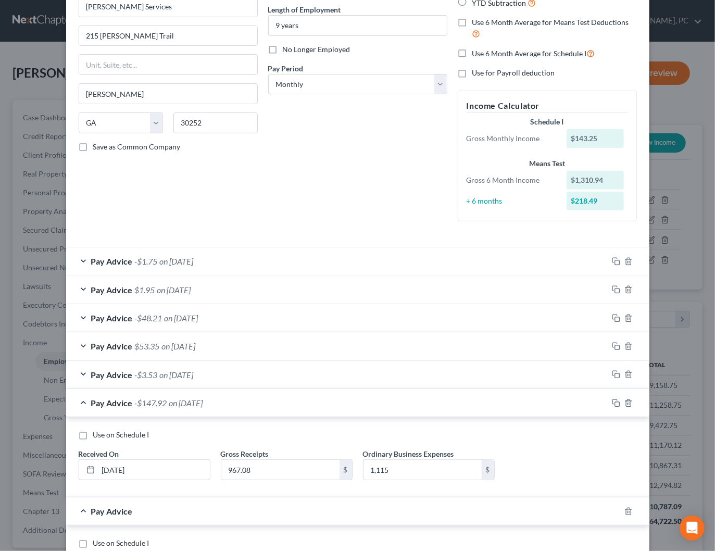
click at [447, 402] on div "Pay Advice -$147.92 on 04/30/2025" at bounding box center [337, 403] width 542 height 28
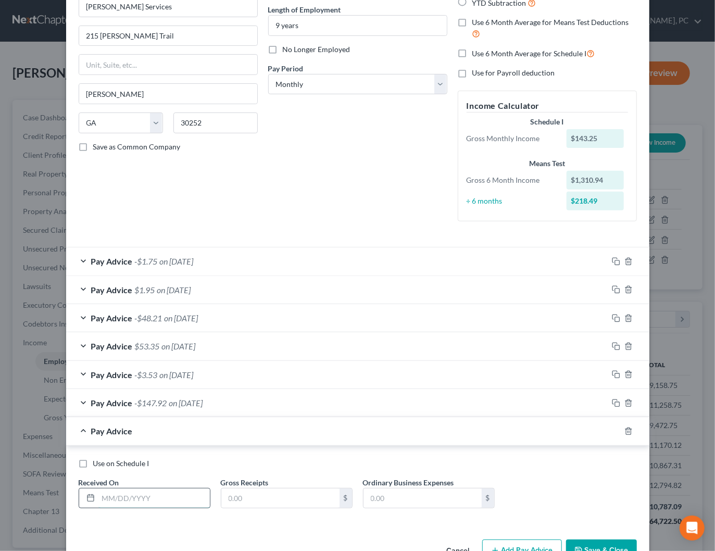
click at [189, 498] on input "text" at bounding box center [153, 499] width 111 height 20
type input "03/30/2025"
type input "99.08"
type input "0"
click at [582, 481] on div "Use on Schedule I Received On * 03/30/2025 Gross Receipts 99.08 $ Ordinary Busi…" at bounding box center [357, 487] width 569 height 59
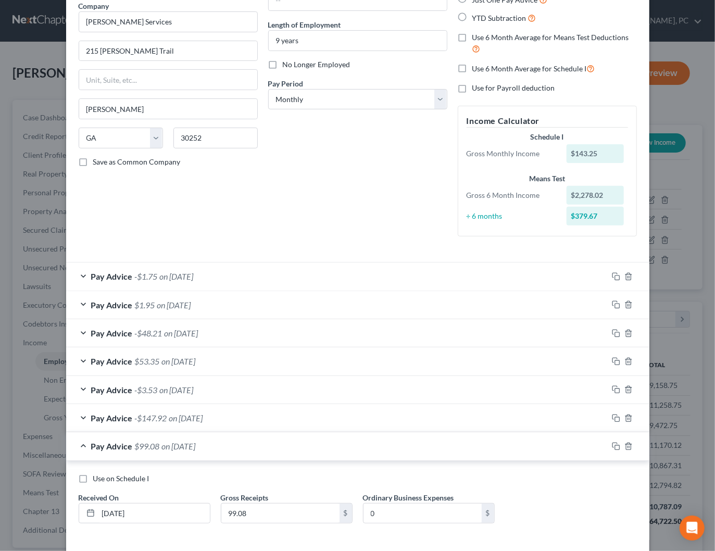
scroll to position [131, 0]
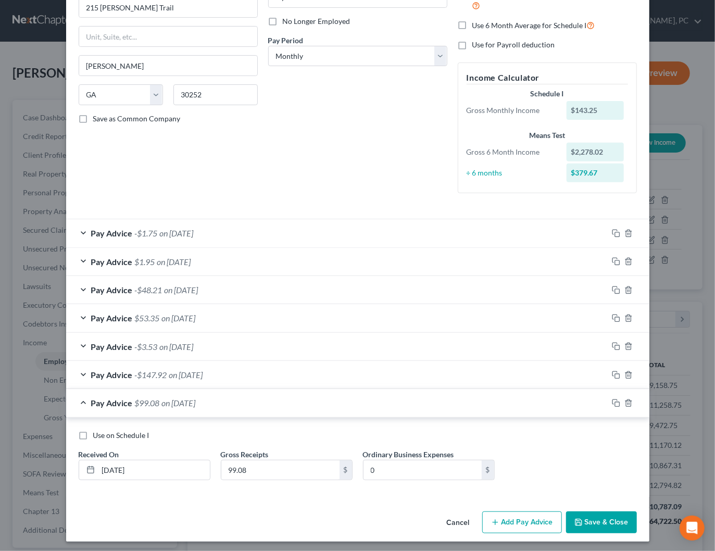
click at [594, 519] on button "Save & Close" at bounding box center [601, 522] width 71 height 22
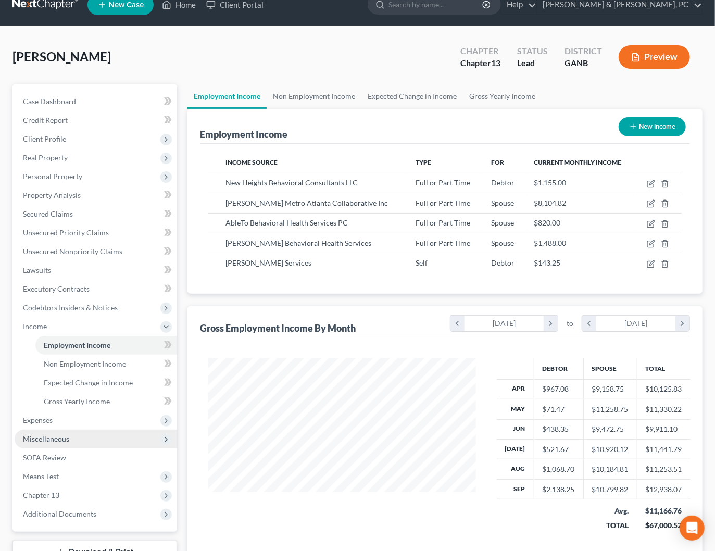
scroll to position [23, 0]
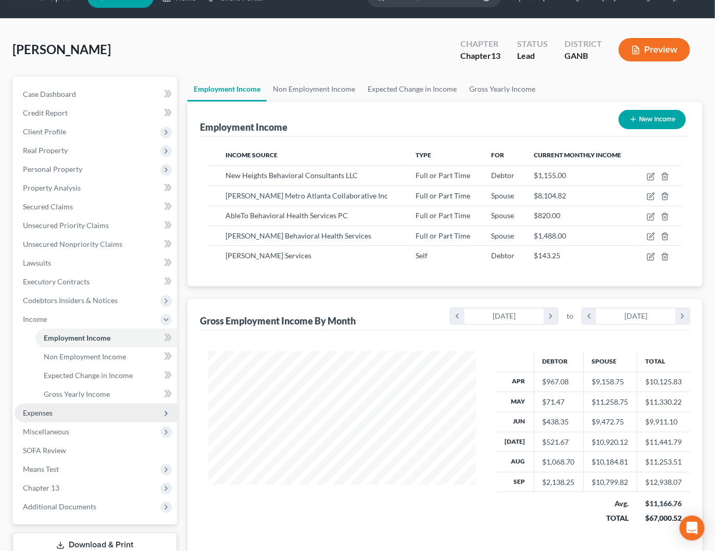
click at [65, 414] on span "Expenses" at bounding box center [96, 413] width 162 height 19
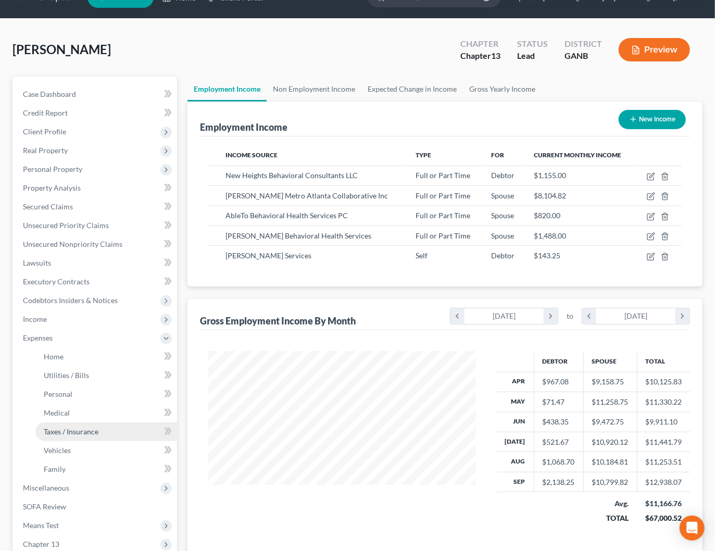
scroll to position [21, 0]
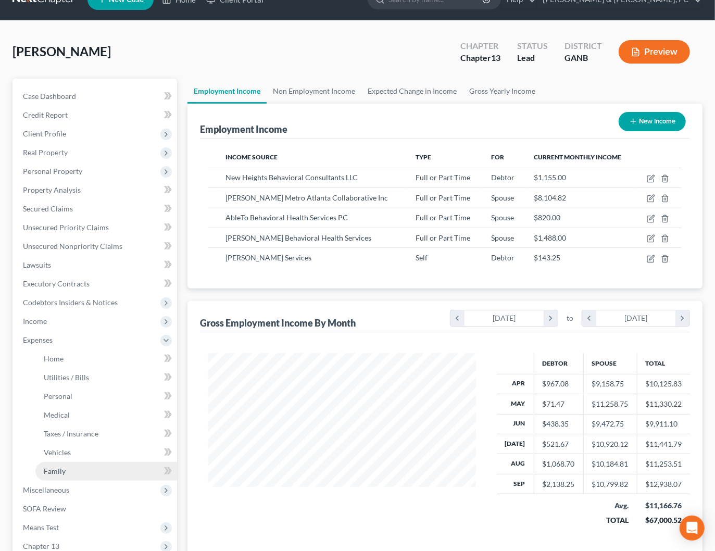
click at [62, 473] on span "Family" at bounding box center [55, 471] width 22 height 9
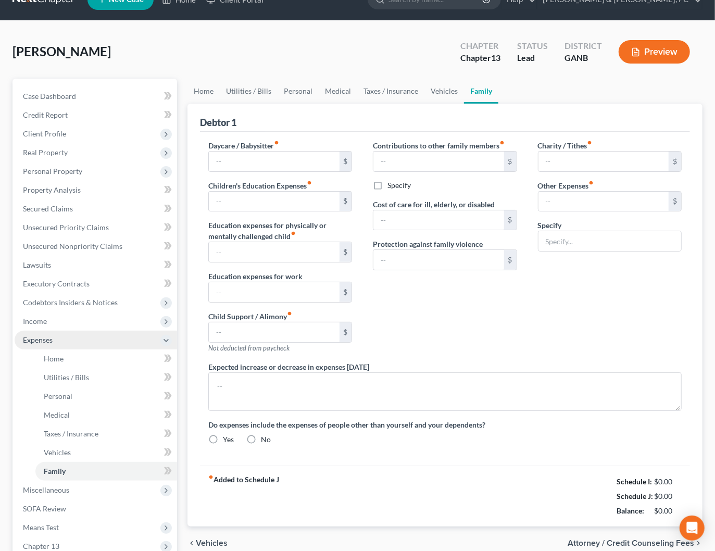
type input "500.00"
type input "0.00"
type input "150.00"
type input "0.00"
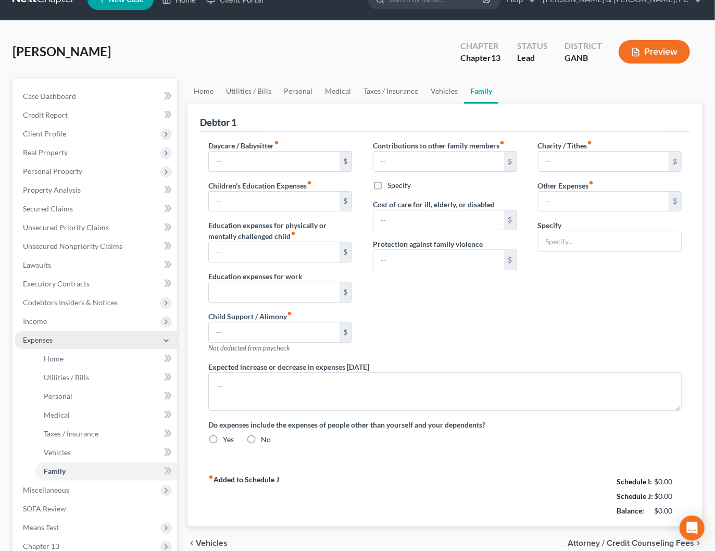
type input "0.00"
type input "1,000.00"
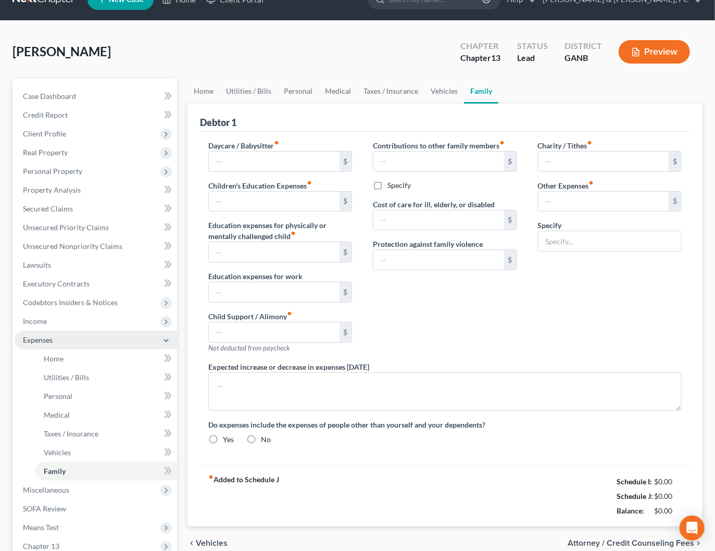
type input "NFS: Car Payment ($750), CC ($250)"
radio input "true"
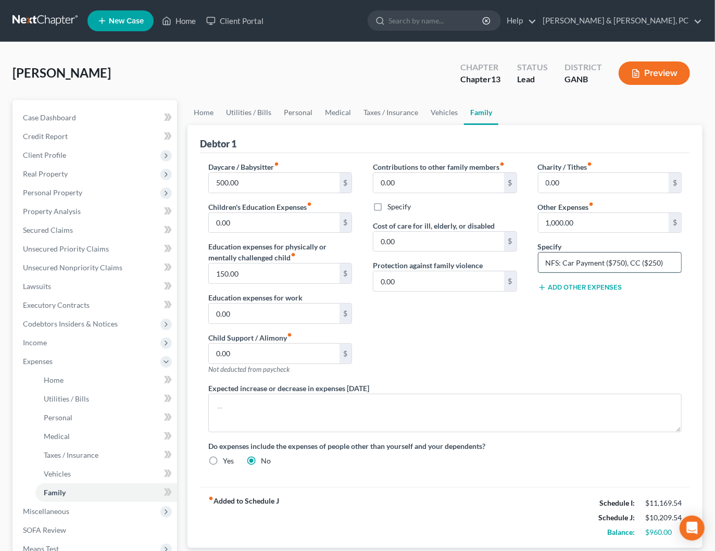
click at [672, 263] on input "NFS: Car Payment ($750), CC ($250)" at bounding box center [610, 263] width 143 height 20
paste input "403B loan"
click at [663, 261] on input "NFS: Car Payment ($750), CC ($250), 403B loan" at bounding box center [610, 263] width 143 height 20
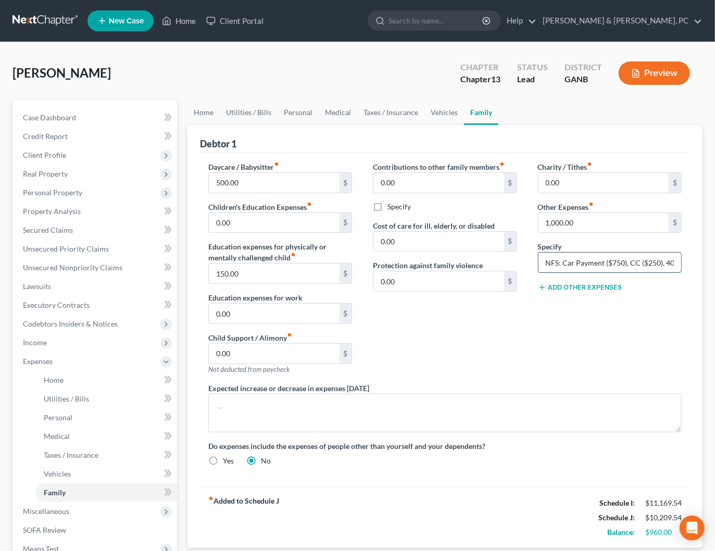
click at [675, 263] on input "NFS: Car Payment ($750), CC ($250), 403B Loan ($" at bounding box center [610, 263] width 143 height 20
click at [672, 264] on input "NFS: Car Payment ($750), CC ($250), 403B Loan ($" at bounding box center [610, 263] width 143 height 20
paste input "101.81"
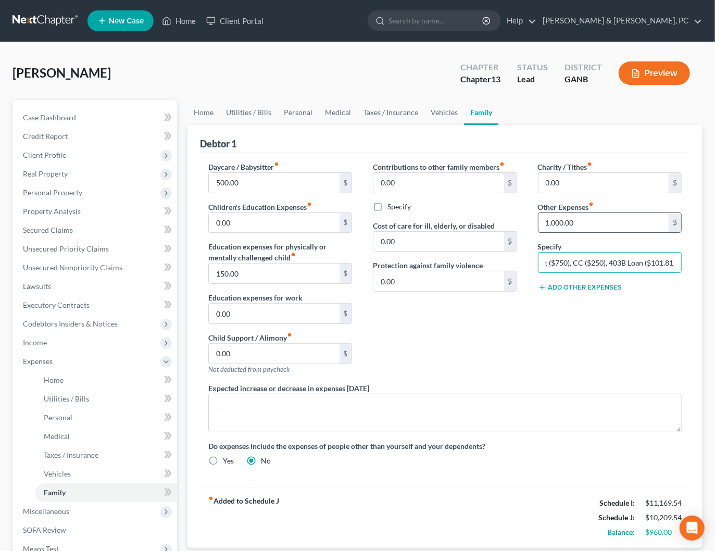
type input "NFS: Car Payment ($750), CC ($250), 403B Loan ($101.81)"
click at [589, 221] on input "1,000.00" at bounding box center [604, 223] width 130 height 20
paste input "101.81"
type input "1,101.81"
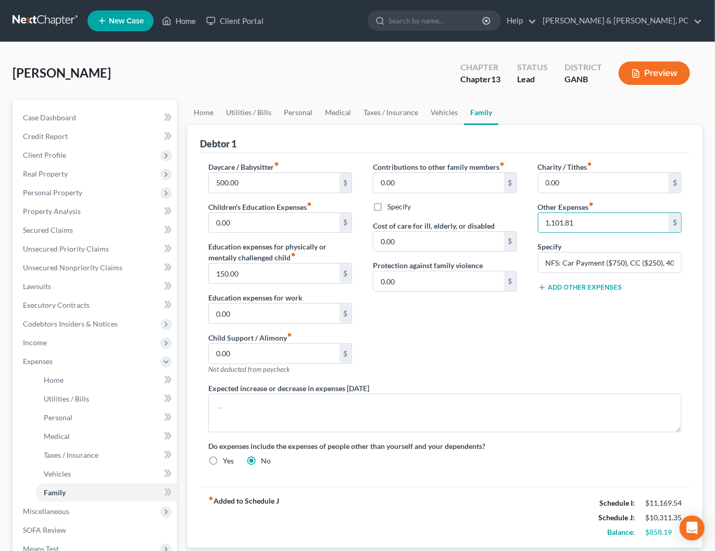
click at [683, 326] on div "Charity / Tithes fiber_manual_record 0.00 $ Other Expenses fiber_manual_record …" at bounding box center [610, 271] width 165 height 221
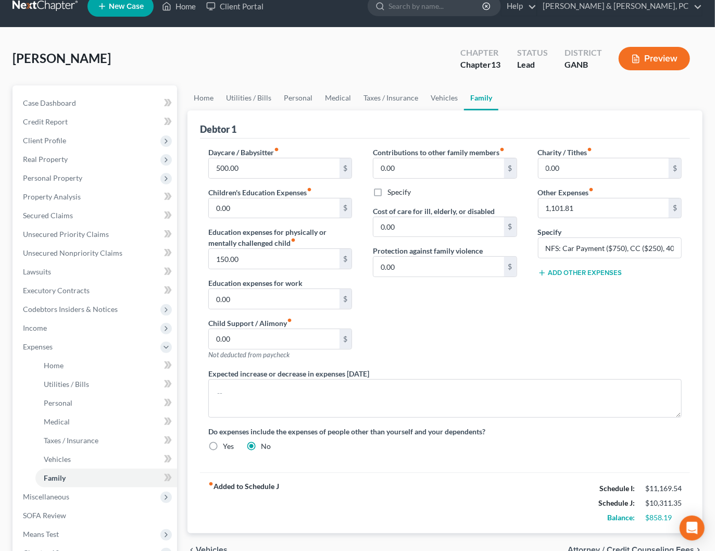
scroll to position [50, 0]
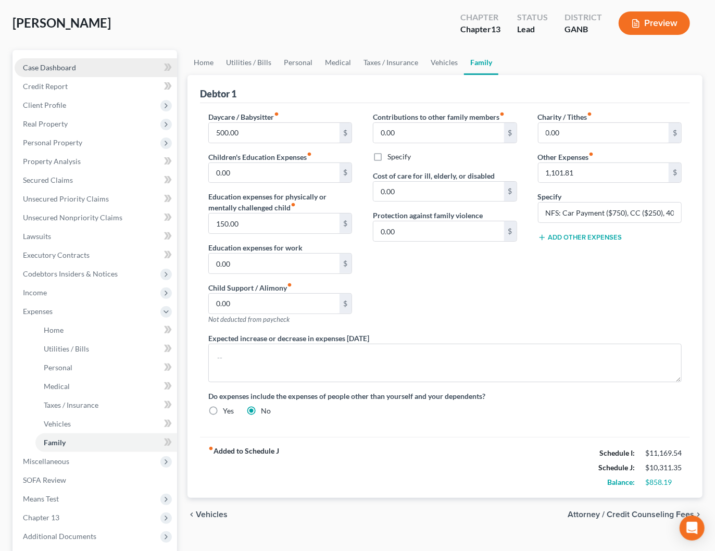
click at [65, 66] on span "Case Dashboard" at bounding box center [49, 67] width 53 height 9
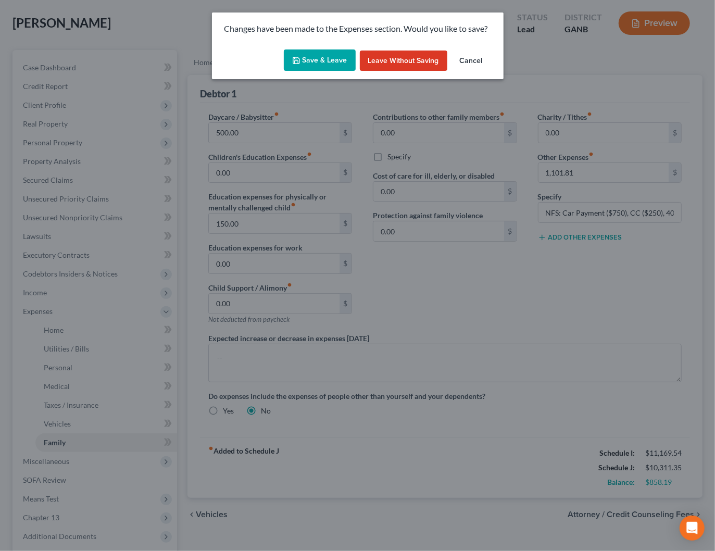
click at [334, 59] on button "Save & Leave" at bounding box center [320, 60] width 72 height 22
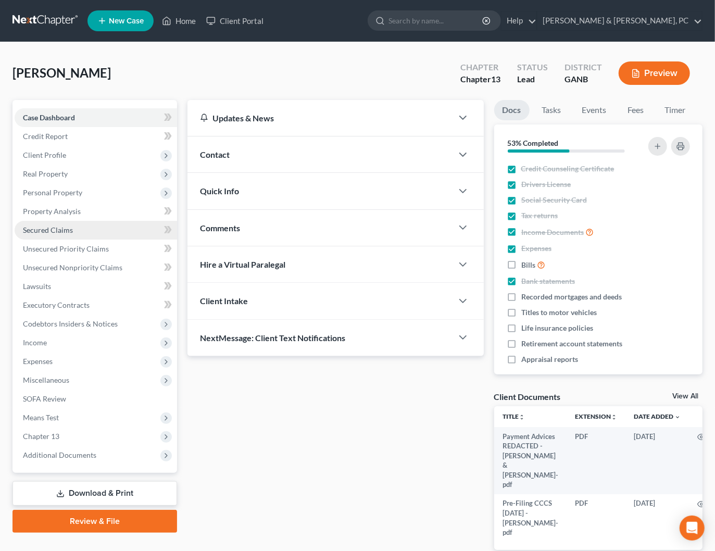
click at [39, 234] on link "Secured Claims" at bounding box center [96, 230] width 162 height 19
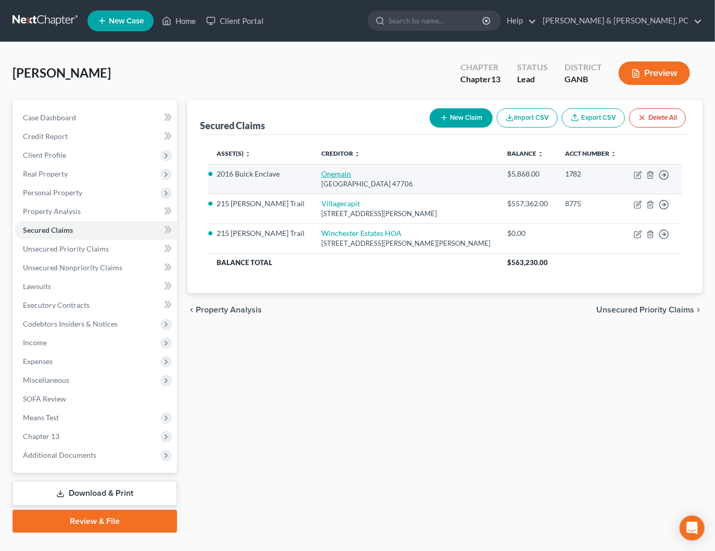
click at [321, 173] on link "Onemain" at bounding box center [336, 173] width 30 height 9
select select "15"
select select "3"
select select "2"
select select "0"
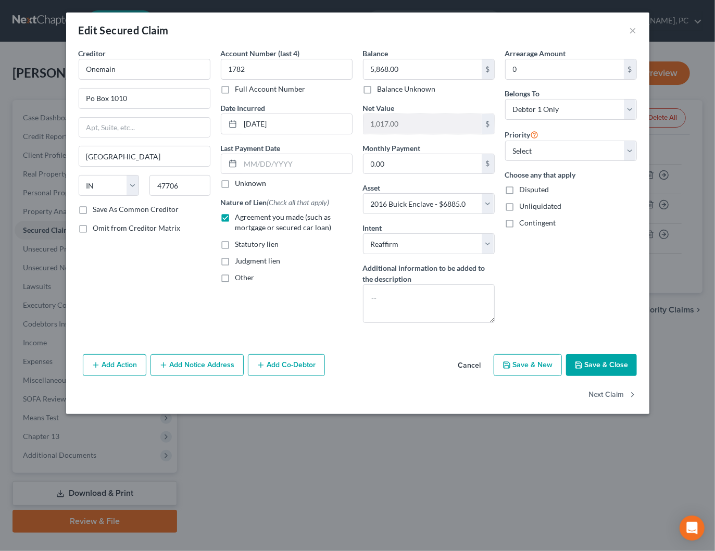
click at [606, 361] on button "Save & Close" at bounding box center [601, 365] width 71 height 22
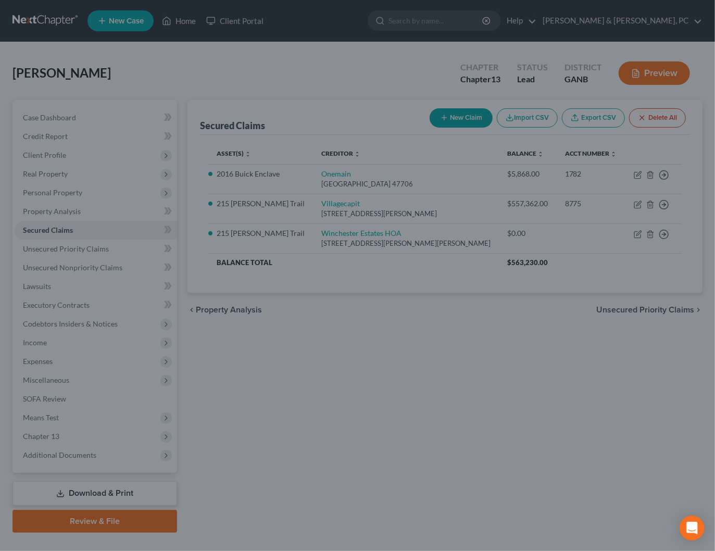
select select "3"
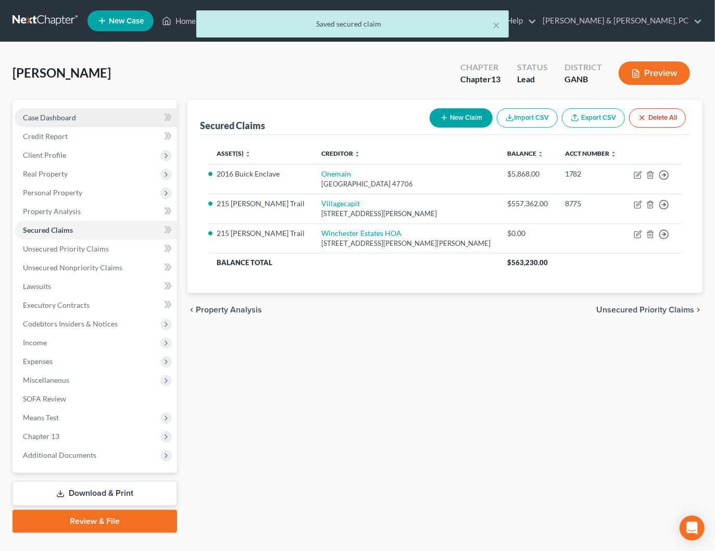
click at [65, 115] on span "Case Dashboard" at bounding box center [49, 117] width 53 height 9
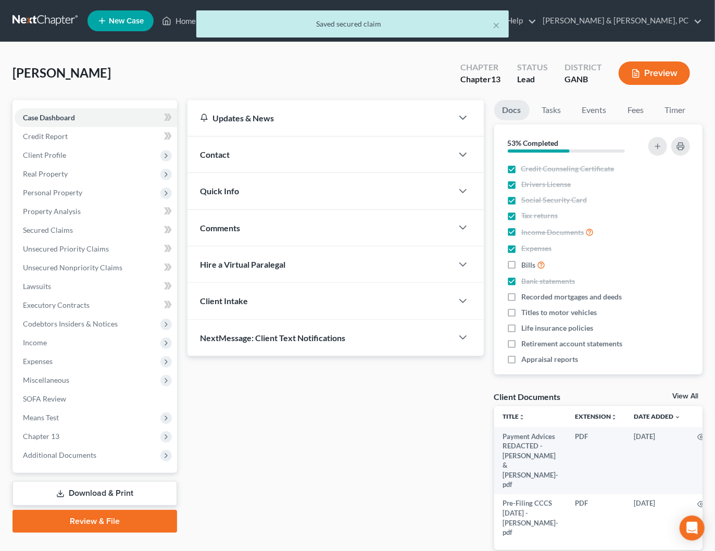
click at [664, 27] on div "× Saved secured claim" at bounding box center [352, 26] width 715 height 32
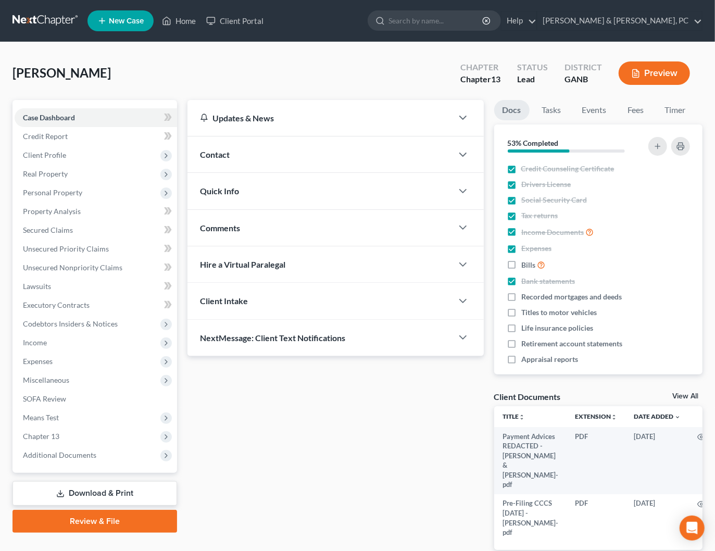
click at [683, 30] on li "Blevins & Hong, PC Blevins & Hong, PC shong@cobbcountylaw.com My Account Settin…" at bounding box center [620, 21] width 166 height 20
click at [693, 22] on link "Blevins & Hong, PC" at bounding box center [619, 20] width 165 height 19
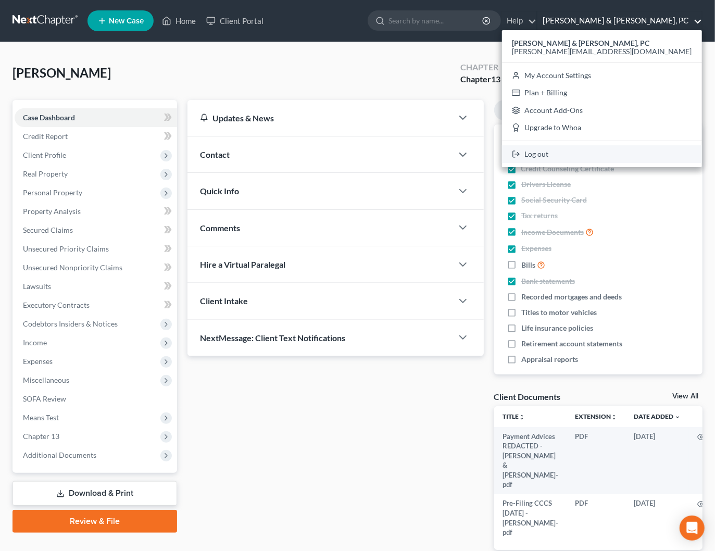
click at [625, 152] on link "Log out" at bounding box center [602, 154] width 200 height 18
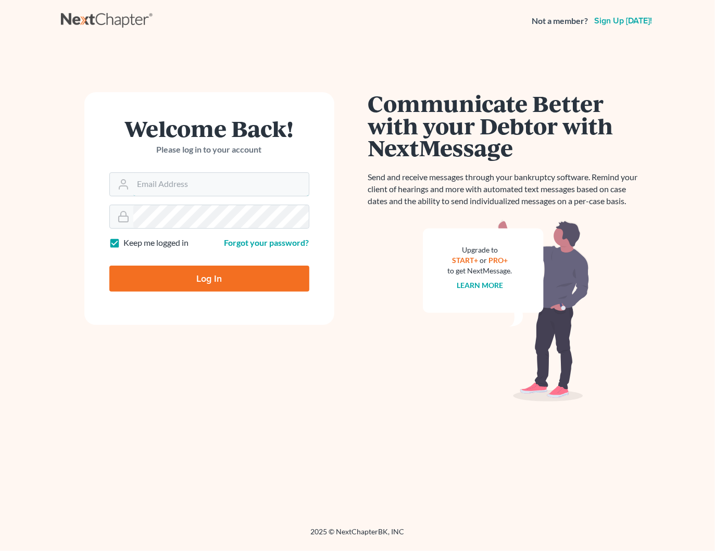
type input "[PERSON_NAME][EMAIL_ADDRESS][DOMAIN_NAME]"
click at [277, 285] on input "Log In" at bounding box center [209, 279] width 200 height 26
type input "Thinking..."
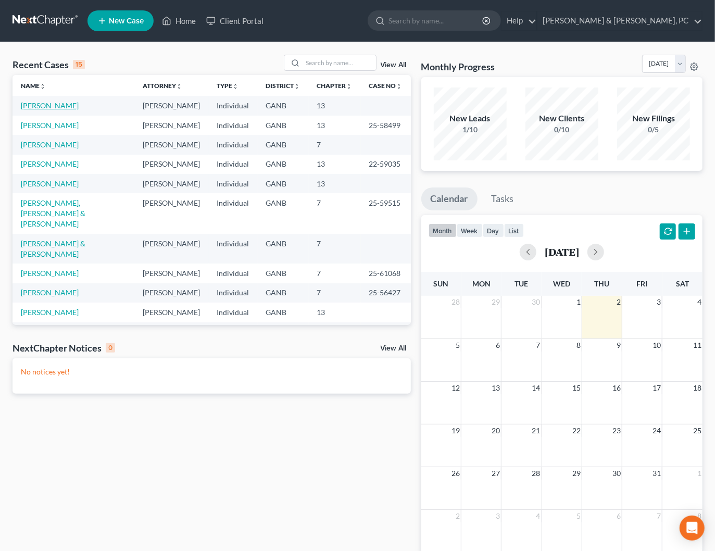
click at [60, 106] on link "[PERSON_NAME]" at bounding box center [50, 105] width 58 height 9
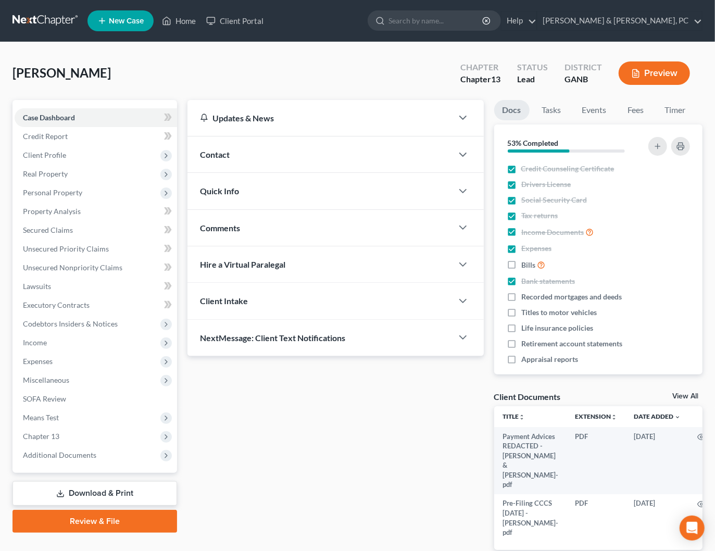
click at [47, 23] on link at bounding box center [45, 20] width 67 height 19
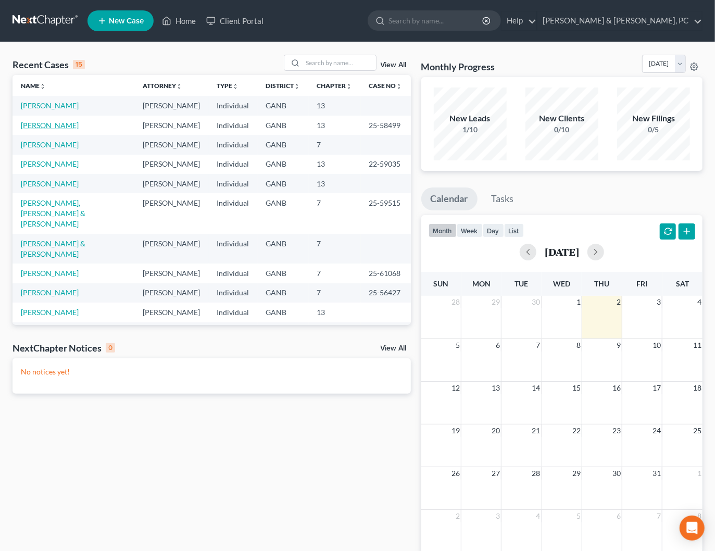
click at [46, 127] on link "[PERSON_NAME]" at bounding box center [50, 125] width 58 height 9
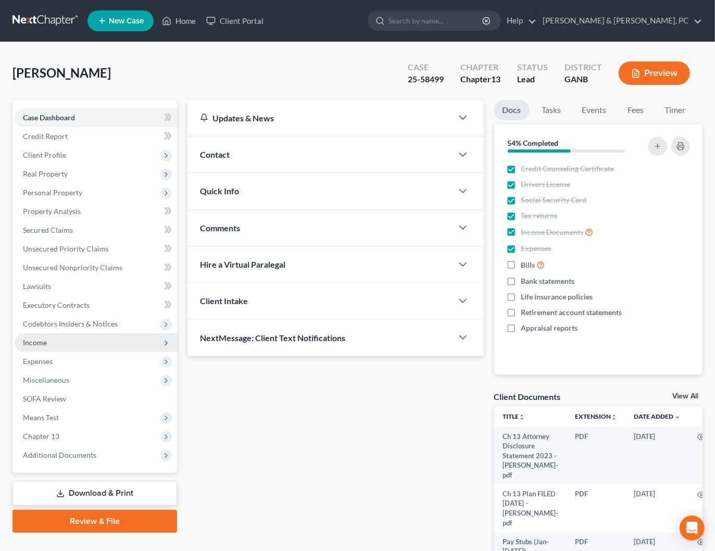
click at [47, 345] on span "Income" at bounding box center [96, 342] width 162 height 19
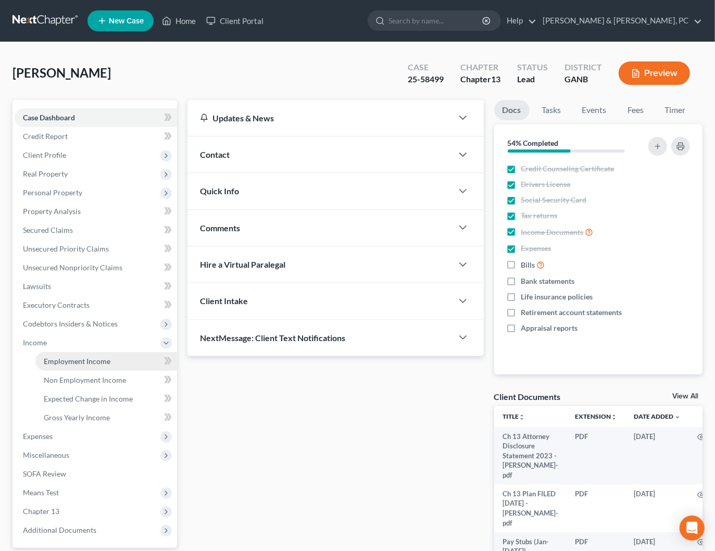
click at [79, 362] on span "Employment Income" at bounding box center [77, 361] width 67 height 9
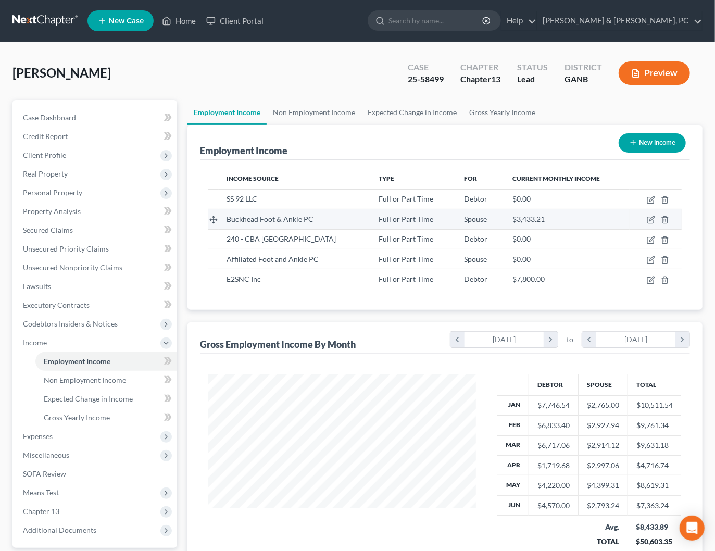
scroll to position [185, 288]
click at [653, 218] on icon "button" at bounding box center [651, 219] width 5 height 5
select select "0"
select select "10"
select select "2"
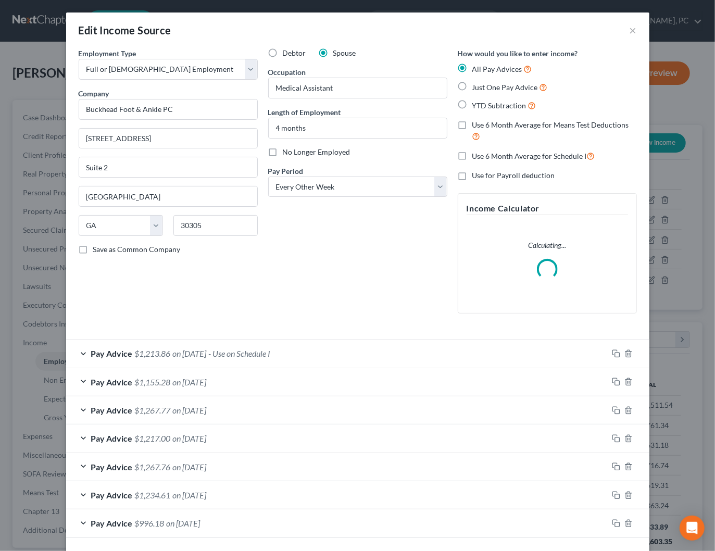
click at [207, 351] on span "on 09/30/2025" at bounding box center [190, 353] width 34 height 10
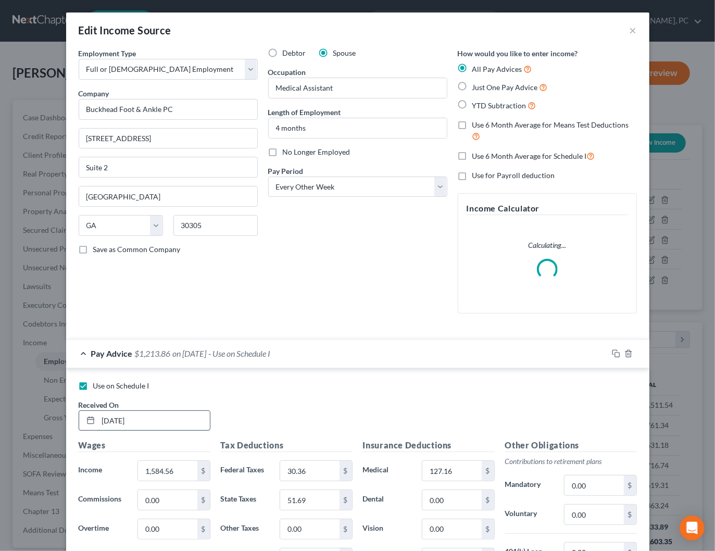
drag, startPoint x: 120, startPoint y: 419, endPoint x: 112, endPoint y: 419, distance: 8.3
click at [112, 419] on input "09/30/2025" at bounding box center [153, 421] width 111 height 20
type input "09/19/2025"
click at [357, 350] on div "Pay Advice $1,213.86 on 09/19/2025 - Use on Schedule I" at bounding box center [337, 354] width 542 height 28
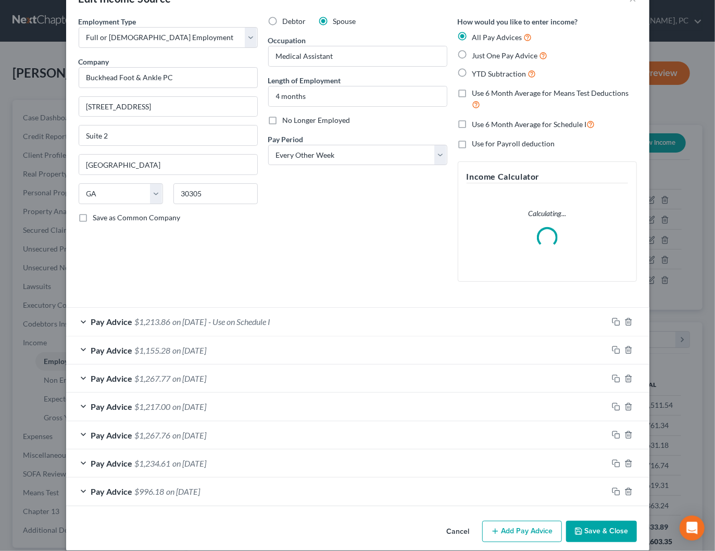
scroll to position [41, 0]
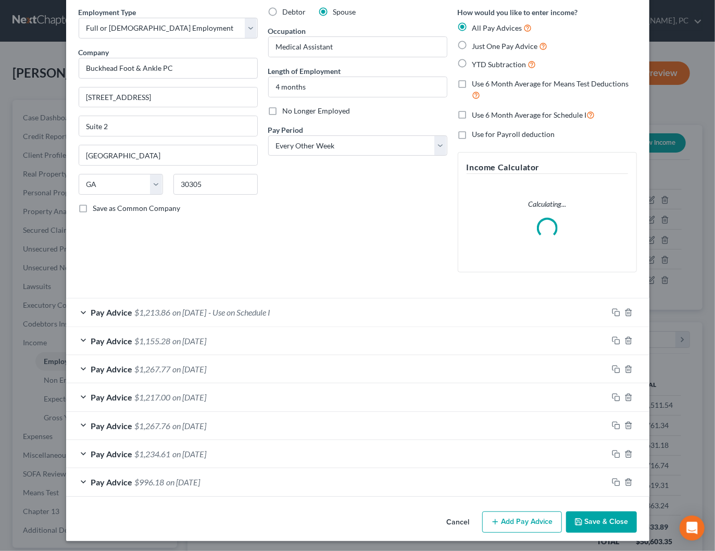
click at [613, 520] on button "Save & Close" at bounding box center [601, 522] width 71 height 22
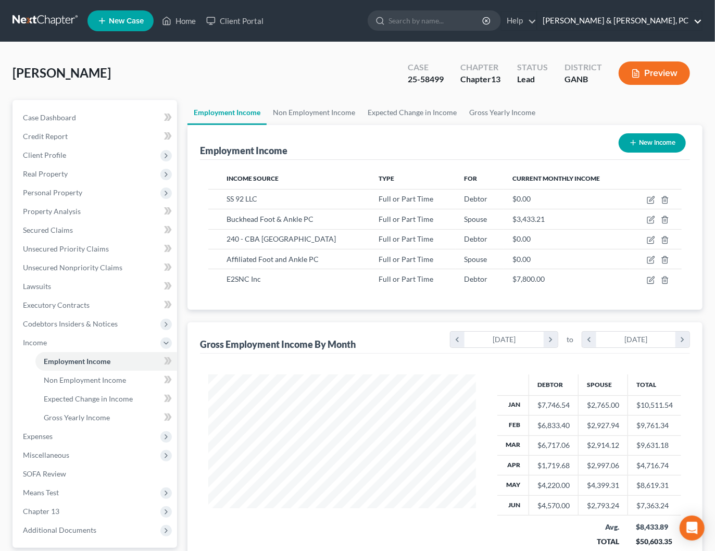
click at [669, 23] on link "Blevins & Hong, PC" at bounding box center [619, 20] width 165 height 19
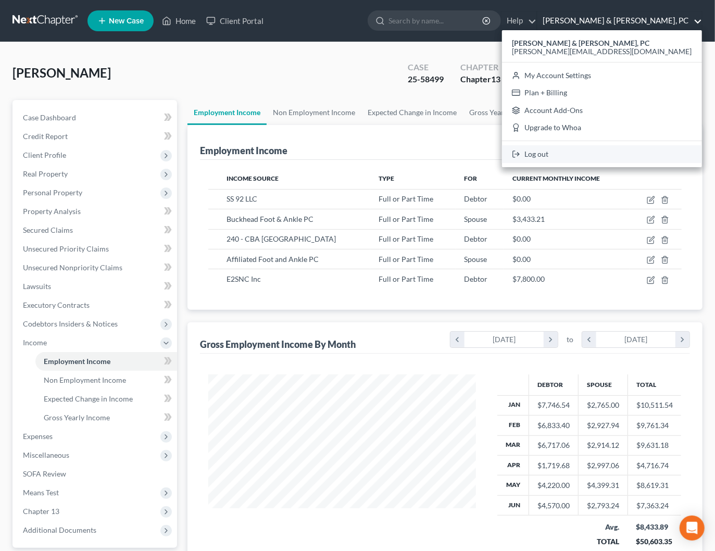
click at [520, 152] on icon at bounding box center [516, 154] width 8 height 12
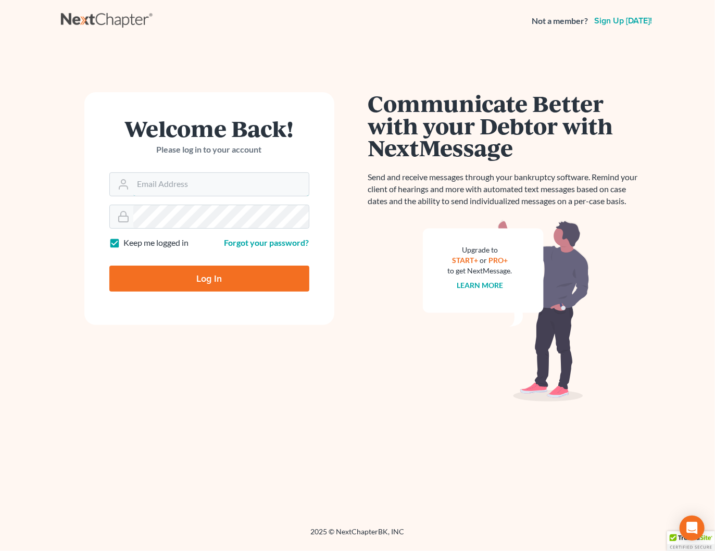
type input "[PERSON_NAME][EMAIL_ADDRESS][DOMAIN_NAME]"
click at [257, 280] on input "Log In" at bounding box center [209, 279] width 200 height 26
type input "Thinking..."
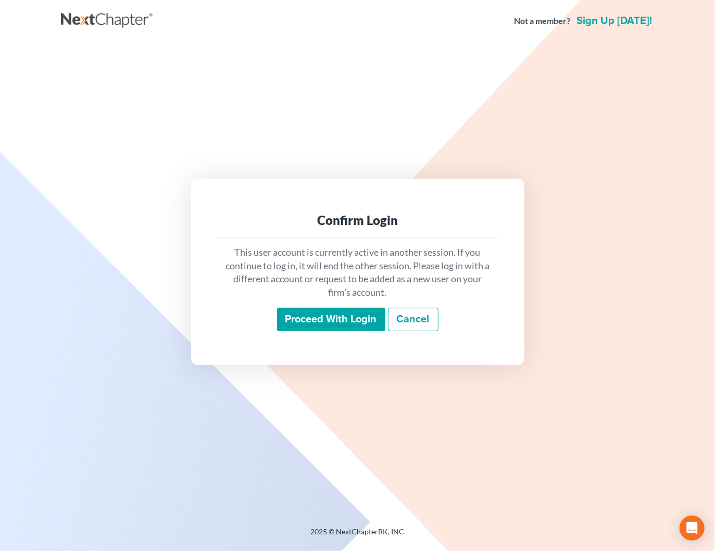
click at [426, 318] on link "Cancel" at bounding box center [413, 320] width 51 height 24
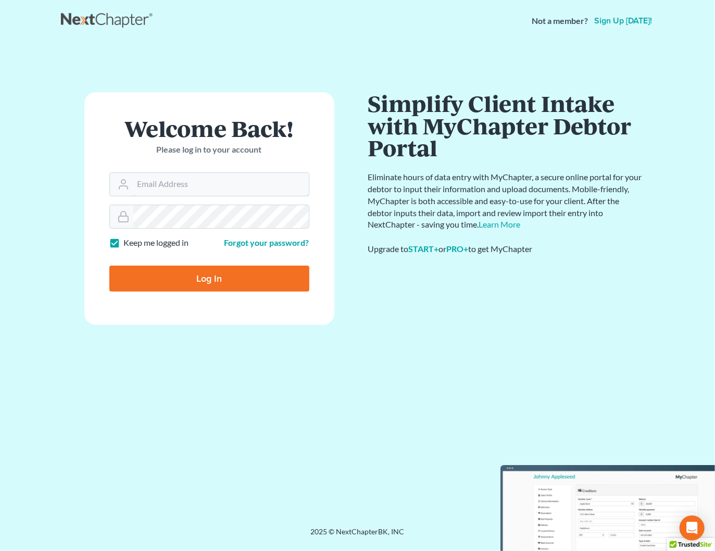
type input "[PERSON_NAME][EMAIL_ADDRESS][DOMAIN_NAME]"
click at [256, 281] on input "Log In" at bounding box center [209, 279] width 200 height 26
type input "Thinking..."
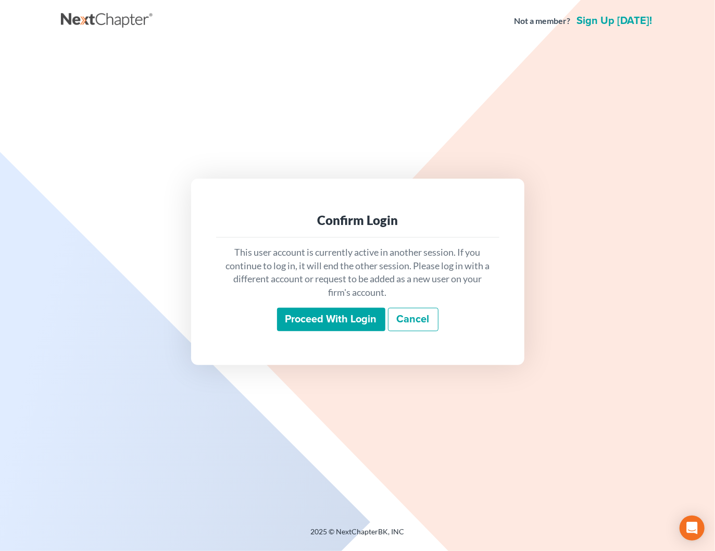
click at [310, 319] on input "Proceed with login" at bounding box center [331, 320] width 108 height 24
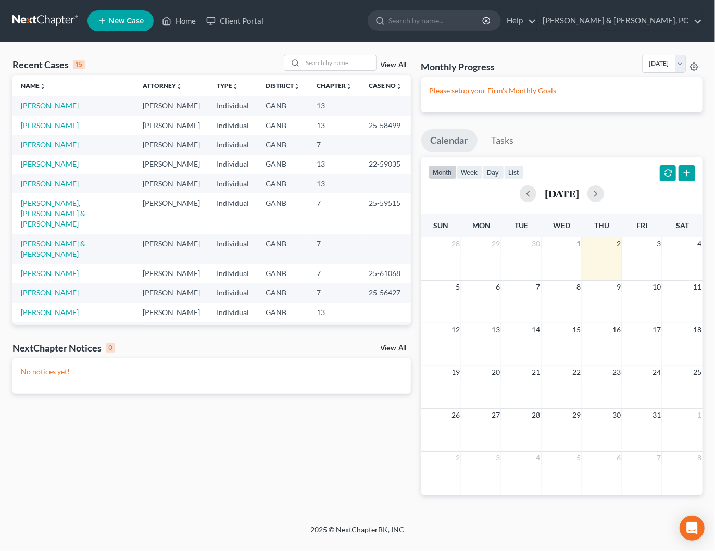
click at [58, 106] on link "Wilson, Willie" at bounding box center [50, 105] width 58 height 9
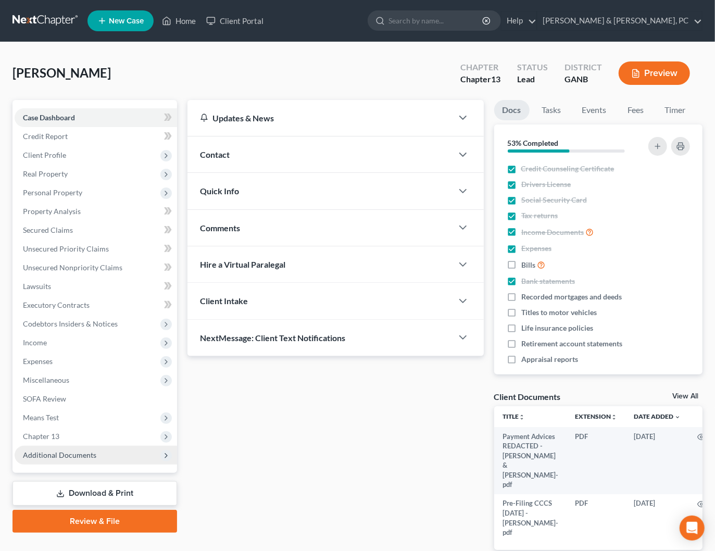
click at [86, 455] on span "Additional Documents" at bounding box center [59, 454] width 73 height 9
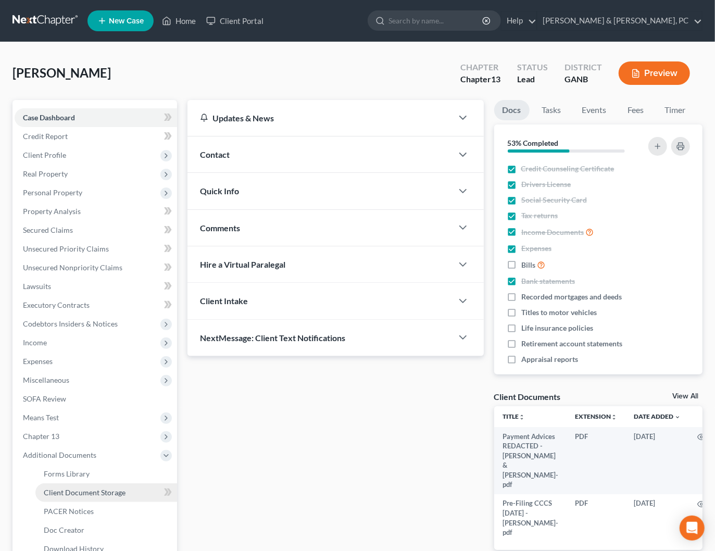
click at [106, 493] on span "Client Document Storage" at bounding box center [85, 492] width 82 height 9
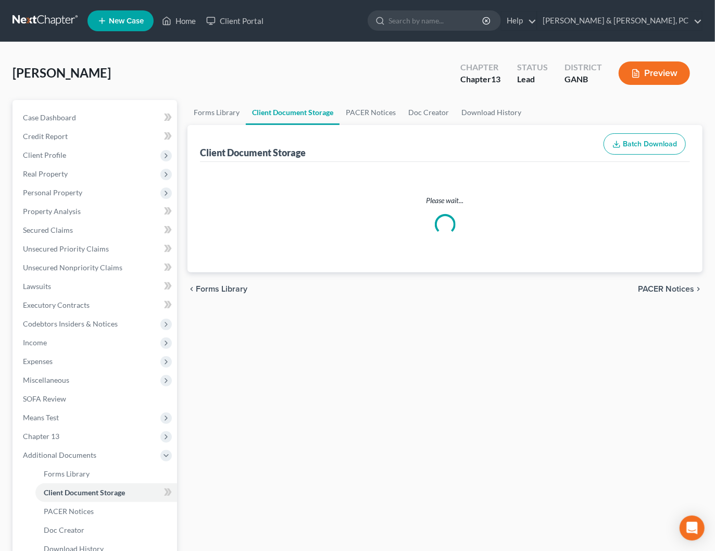
select select "5"
select select "35"
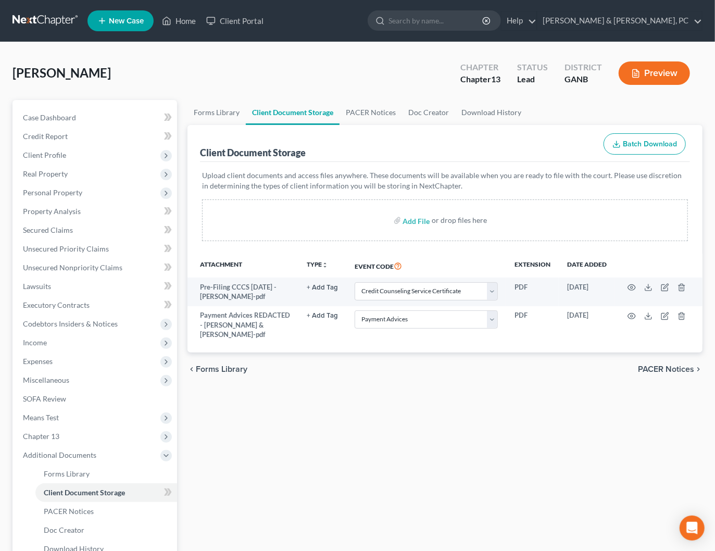
select select "5"
select select "35"
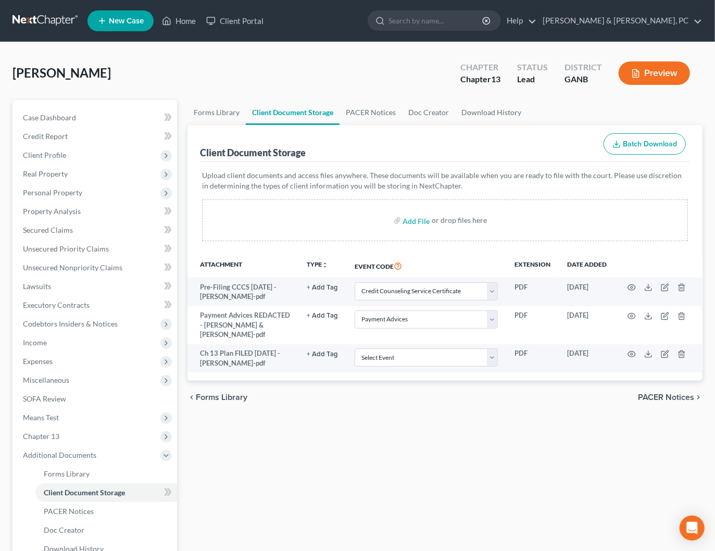
select select "5"
select select "35"
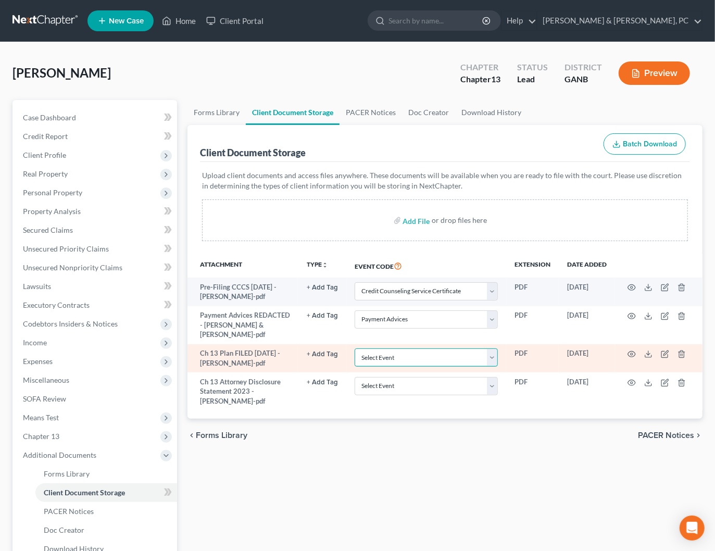
click at [400, 349] on select "Select Event 01 - Chapter 13 Plan - Initial Plan 02-Application to Pay Filing F…" at bounding box center [426, 357] width 143 height 18
select select "0"
click at [356, 348] on select "Select Event 01 - Chapter 13 Plan - Initial Plan 02-Application to Pay Filing F…" at bounding box center [426, 357] width 143 height 18
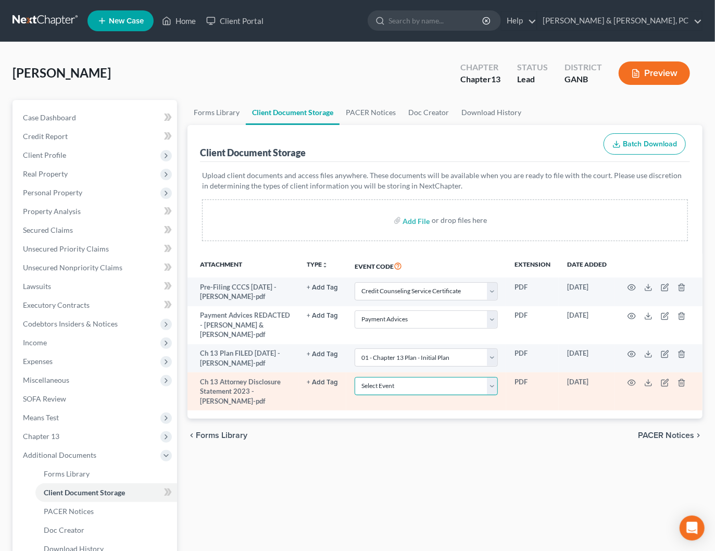
click at [381, 377] on select "Select Event 01 - Chapter 13 Plan - Initial Plan 02-Application to Pay Filing F…" at bounding box center [426, 386] width 143 height 18
select select "12"
click at [356, 377] on select "Select Event 01 - Chapter 13 Plan - Initial Plan 02-Application to Pay Filing F…" at bounding box center [426, 386] width 143 height 18
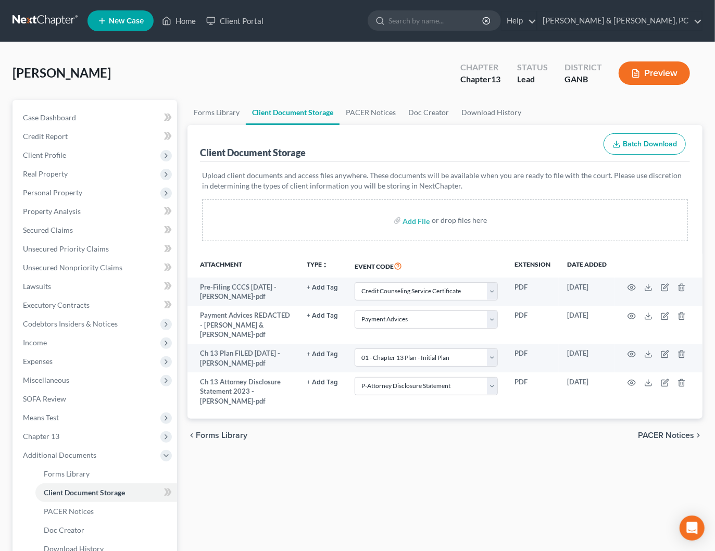
click at [364, 184] on p "Upload client documents and access files anywhere. These documents will be avai…" at bounding box center [445, 180] width 486 height 21
click at [679, 20] on link "Blevins & Hong, PC" at bounding box center [619, 20] width 165 height 19
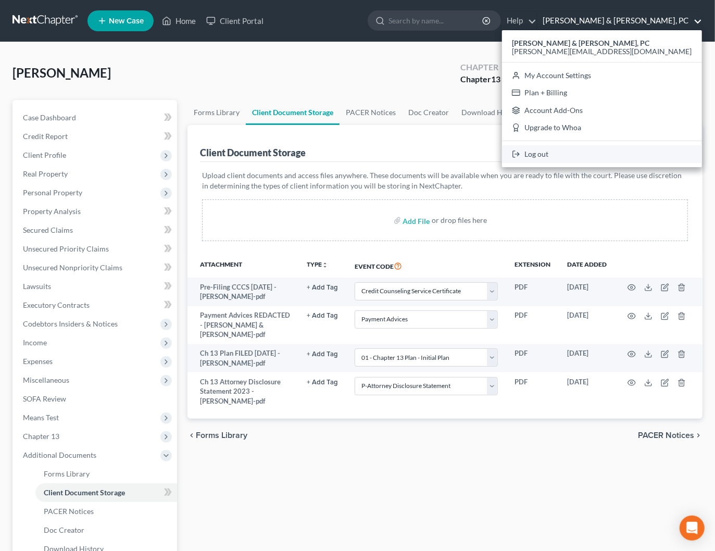
drag, startPoint x: 625, startPoint y: 157, endPoint x: 648, endPoint y: 119, distance: 44.1
click at [625, 157] on link "Log out" at bounding box center [602, 154] width 200 height 18
